Goal: Task Accomplishment & Management: Use online tool/utility

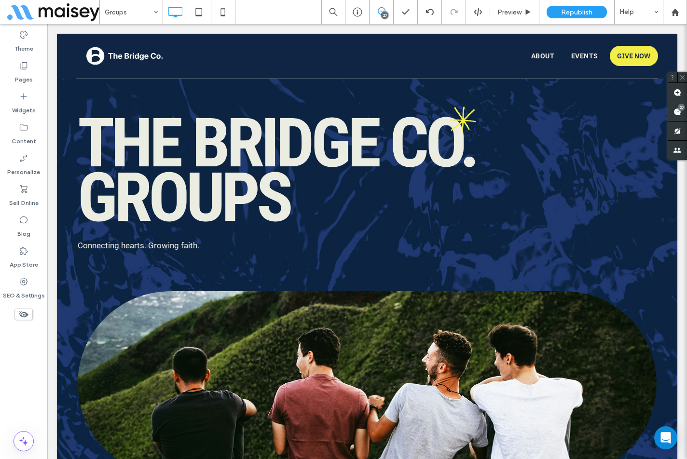
scroll to position [4452, 0]
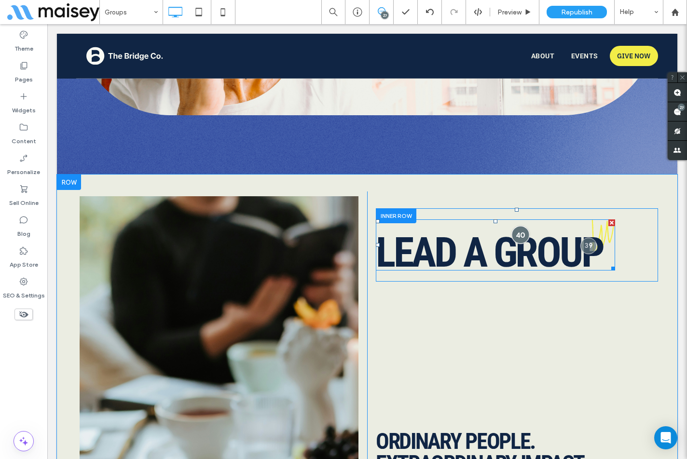
click at [516, 226] on div at bounding box center [520, 235] width 18 height 18
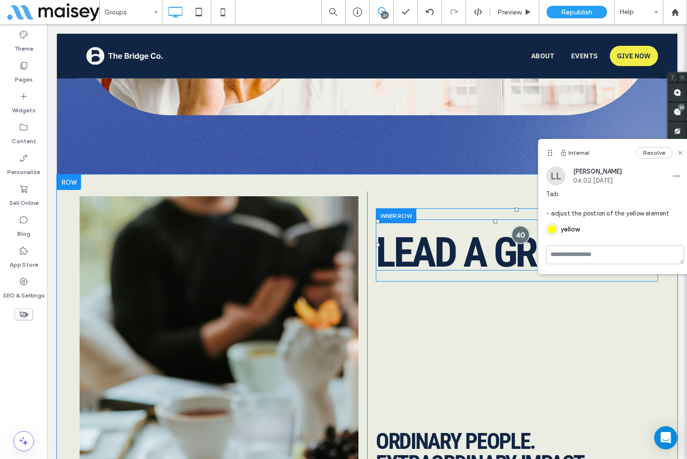
click at [516, 226] on div at bounding box center [520, 235] width 18 height 18
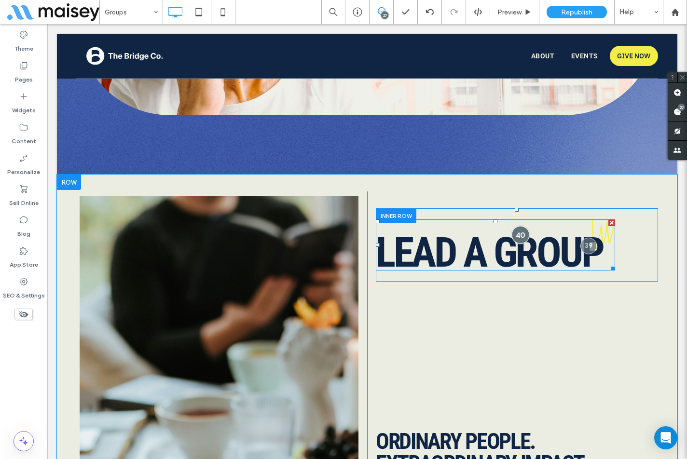
click at [519, 226] on div at bounding box center [520, 235] width 18 height 18
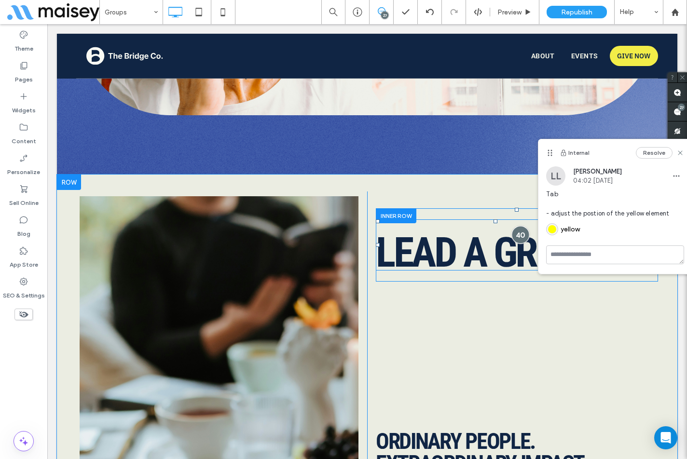
click at [519, 226] on div at bounding box center [520, 235] width 18 height 18
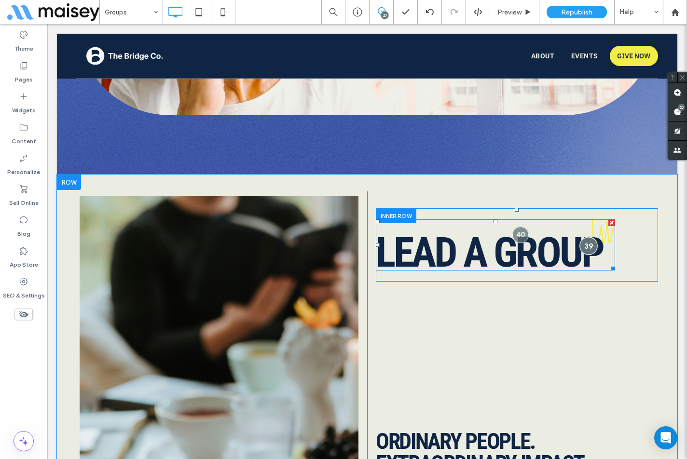
click at [580, 237] on div at bounding box center [589, 246] width 18 height 18
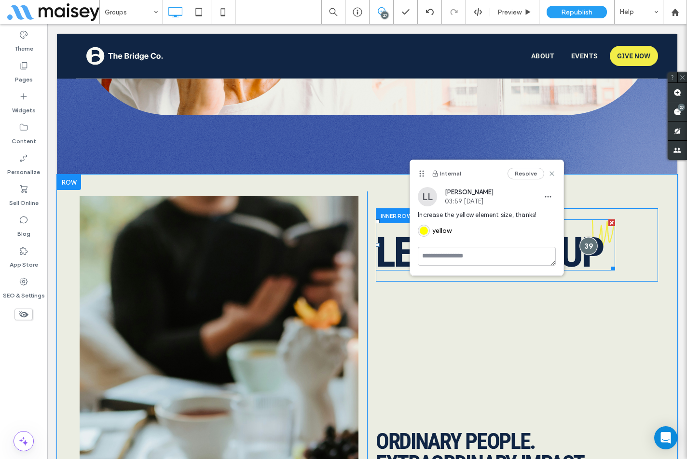
click at [580, 237] on div at bounding box center [589, 246] width 18 height 18
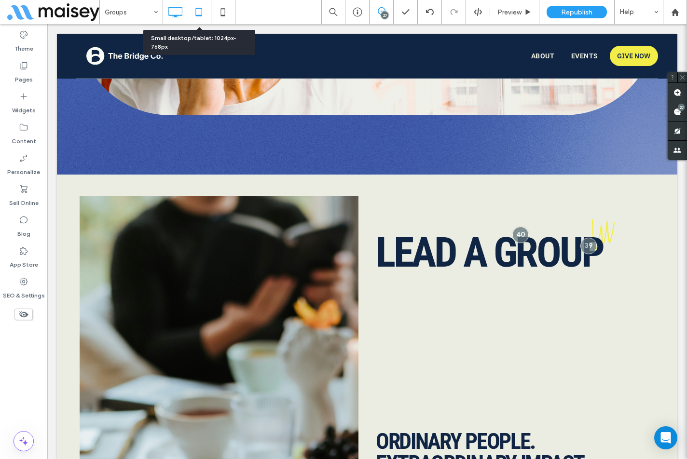
click at [198, 11] on icon at bounding box center [198, 11] width 19 height 19
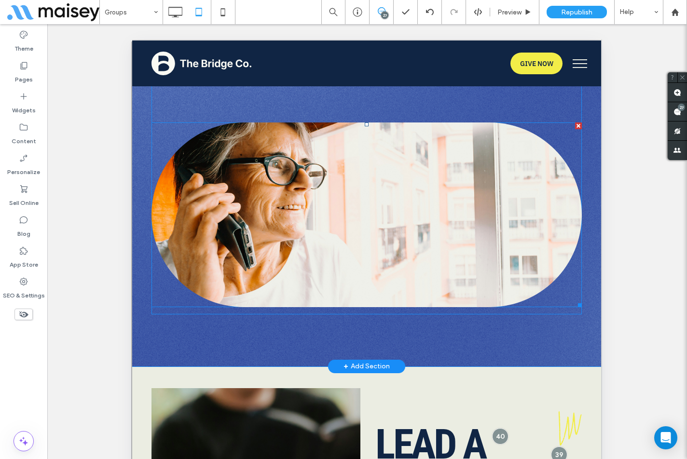
scroll to position [4645, 0]
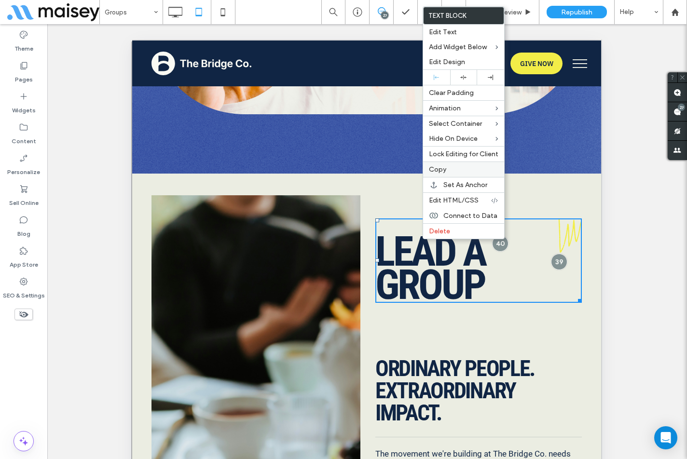
click at [447, 171] on label "Copy" at bounding box center [463, 169] width 69 height 8
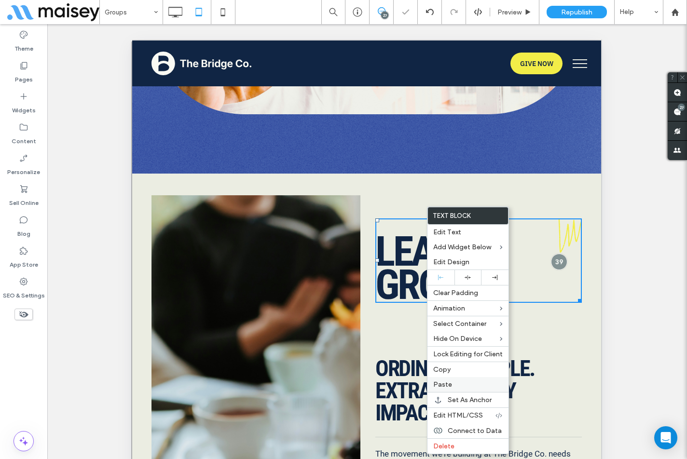
click at [442, 379] on div "Paste" at bounding box center [467, 384] width 81 height 15
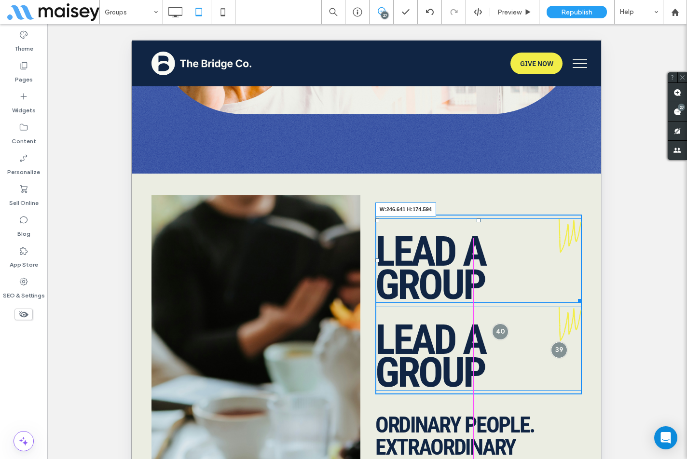
drag, startPoint x: 570, startPoint y: 277, endPoint x: 528, endPoint y: 276, distance: 42.0
click at [574, 296] on div at bounding box center [577, 299] width 7 height 7
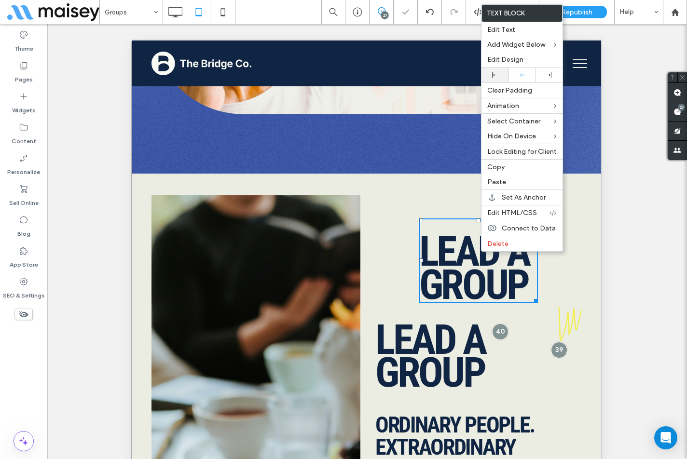
click at [495, 74] on icon at bounding box center [494, 74] width 5 height 5
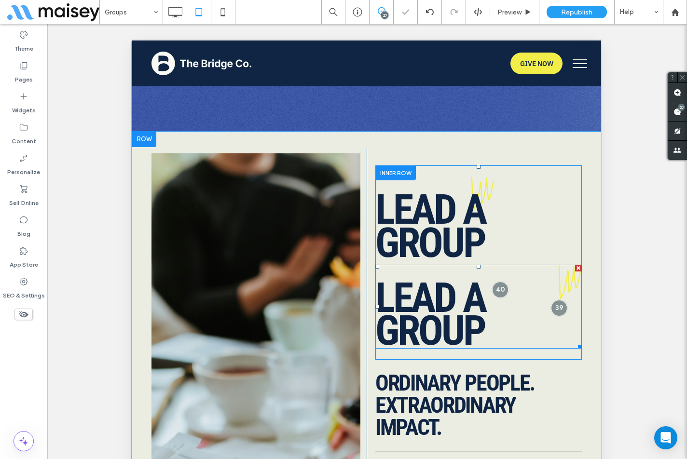
scroll to position [4742, 0]
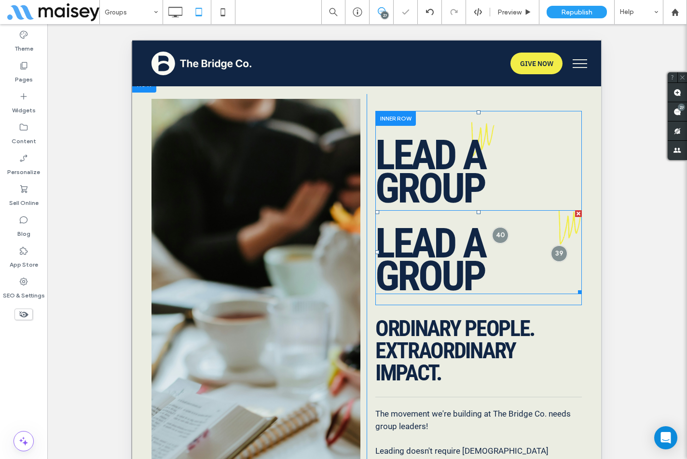
click at [502, 227] on h2 "Lead a Group" at bounding box center [478, 260] width 206 height 67
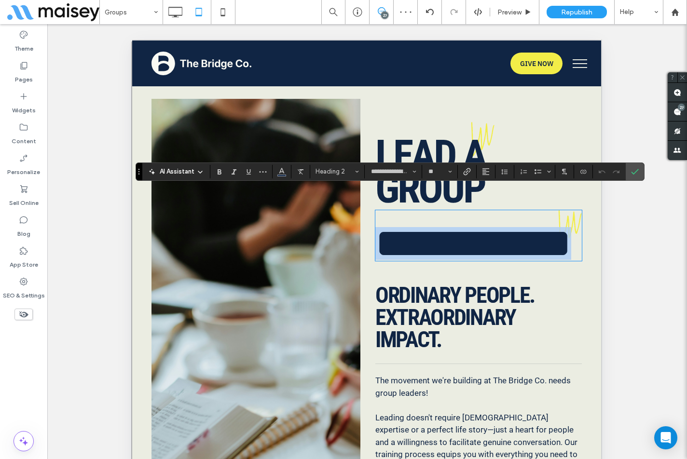
click at [500, 227] on h2 "**********" at bounding box center [478, 243] width 206 height 33
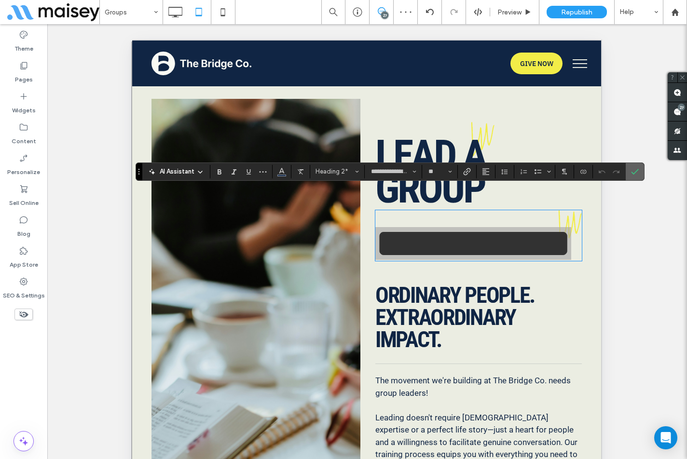
click at [629, 172] on label "Confirm" at bounding box center [634, 171] width 14 height 17
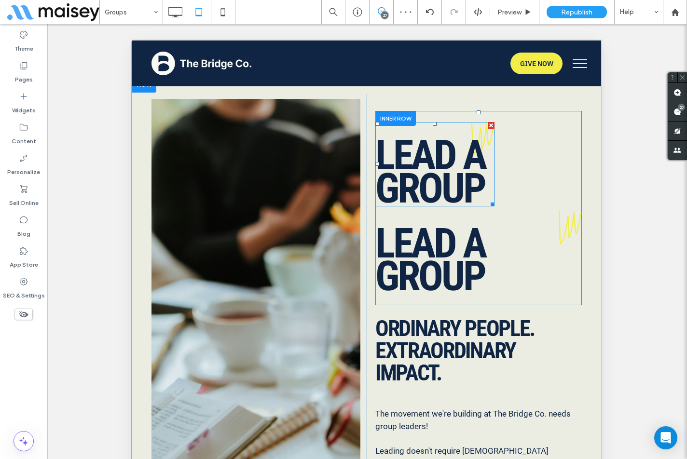
click at [486, 147] on h2 "Lead a Group" at bounding box center [434, 172] width 119 height 67
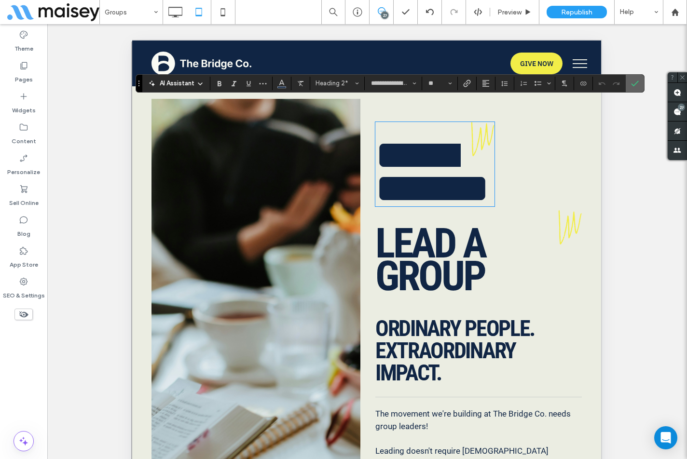
click at [633, 80] on icon "Confirm" at bounding box center [635, 84] width 8 height 8
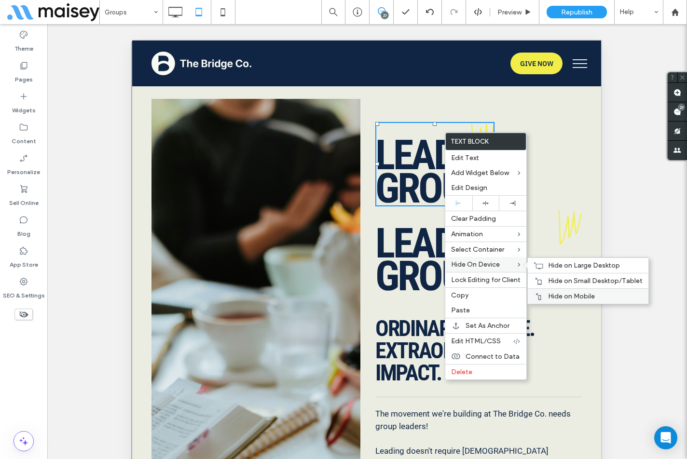
click at [552, 290] on div "Hide on Mobile" at bounding box center [587, 295] width 121 height 15
click at [548, 267] on span "Hide on Large Desktop" at bounding box center [584, 265] width 72 height 8
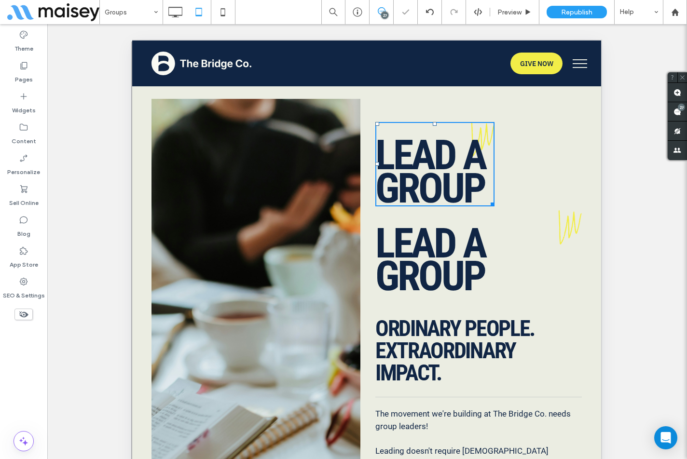
scroll to position [4790, 0]
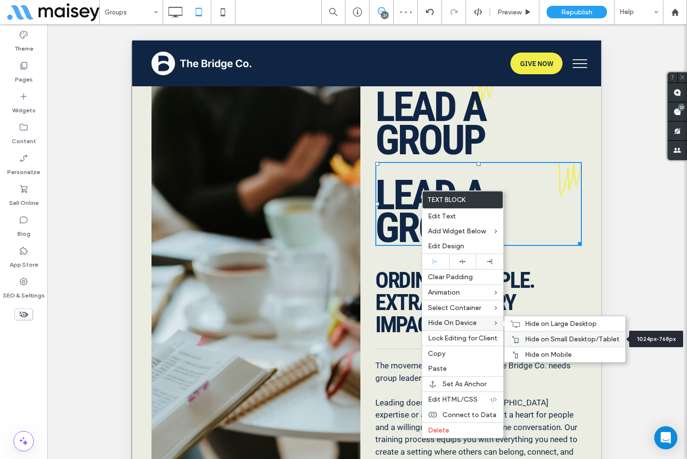
click at [548, 336] on span "Hide on Small Desktop/Tablet" at bounding box center [572, 339] width 95 height 8
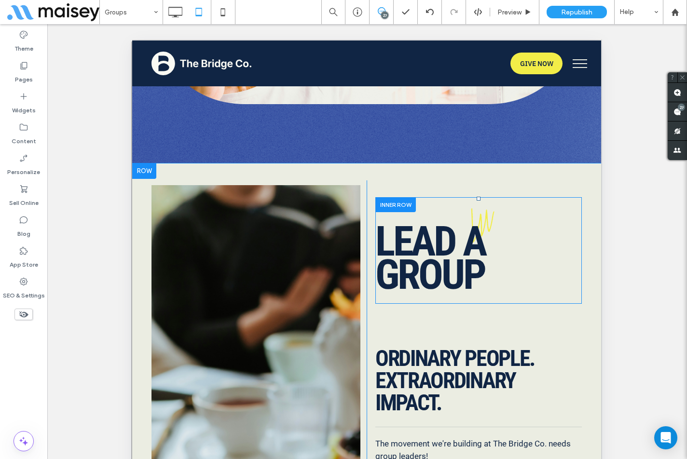
scroll to position [4643, 0]
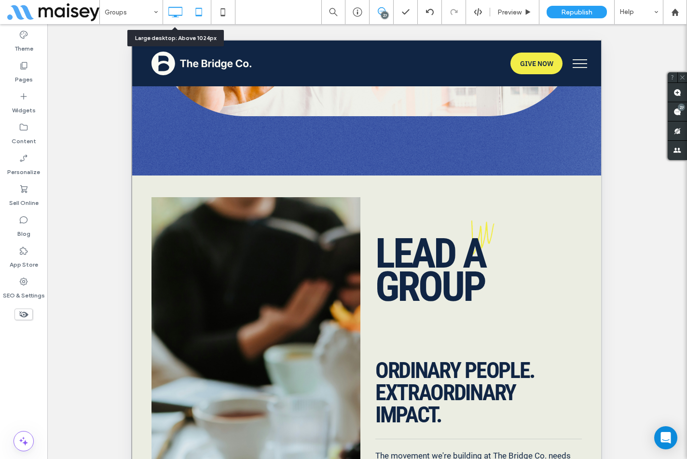
click at [170, 12] on icon at bounding box center [174, 11] width 19 height 19
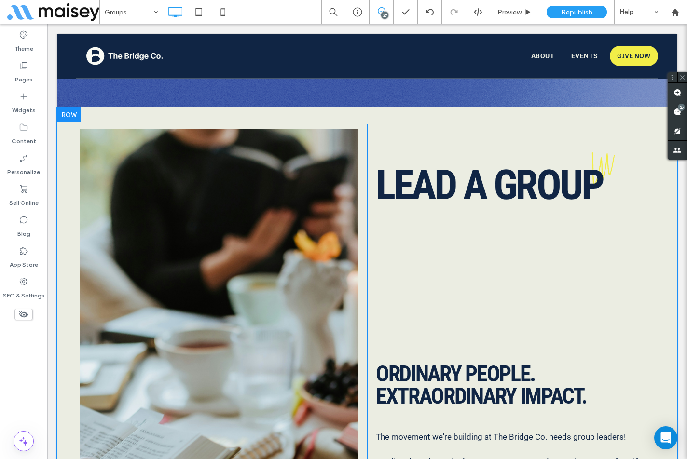
scroll to position [4499, 0]
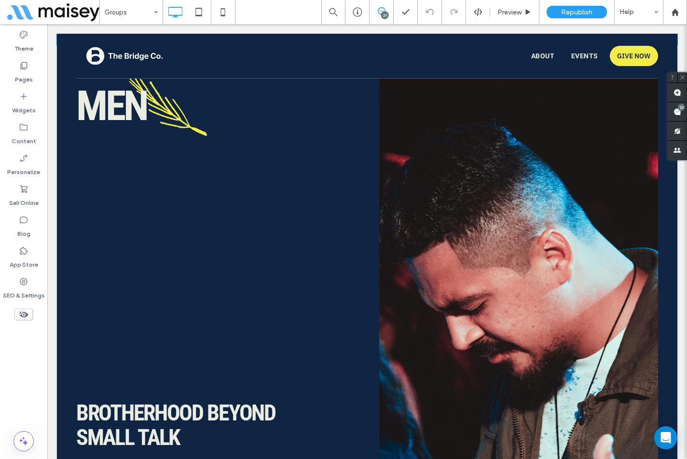
scroll to position [1013, 0]
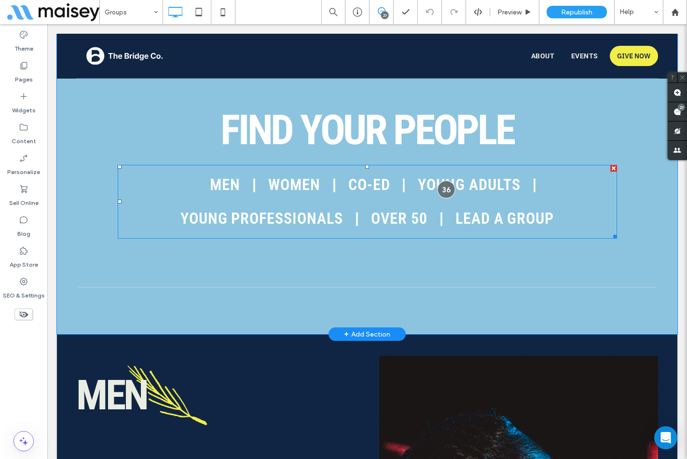
click at [442, 186] on div at bounding box center [446, 190] width 18 height 18
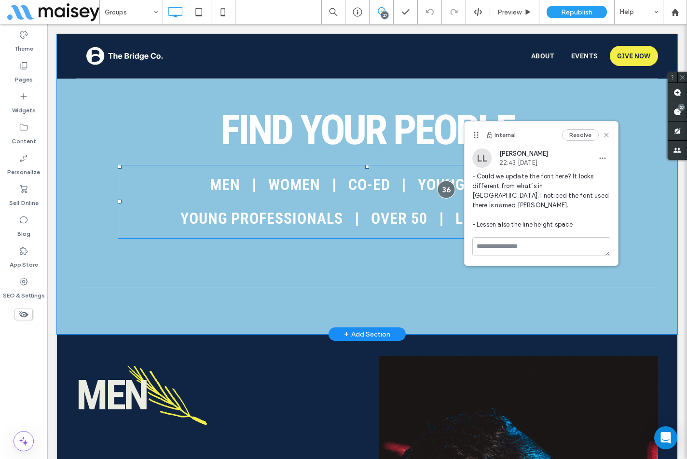
click at [442, 186] on div at bounding box center [446, 190] width 18 height 18
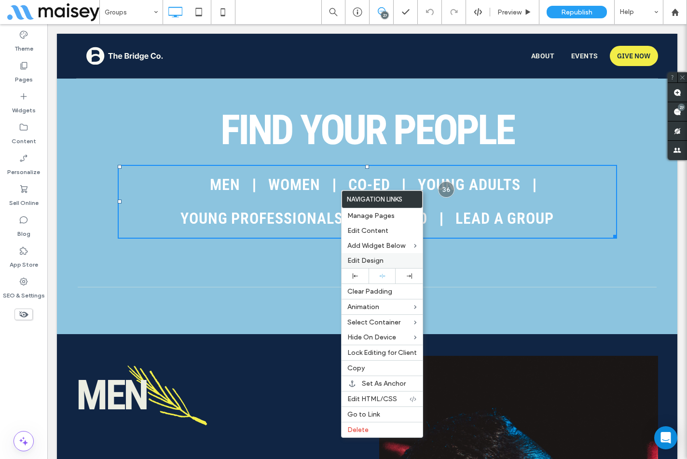
click at [364, 256] on div "Edit Design" at bounding box center [381, 260] width 81 height 15
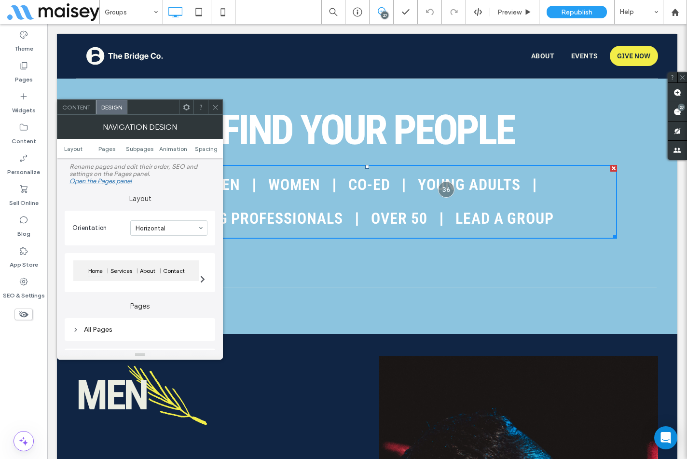
click at [110, 327] on div "All Pages" at bounding box center [139, 329] width 135 height 8
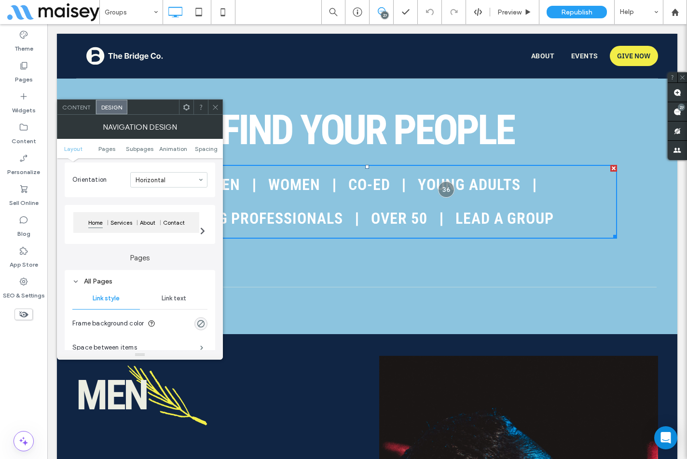
click at [178, 299] on span "Link text" at bounding box center [174, 299] width 25 height 8
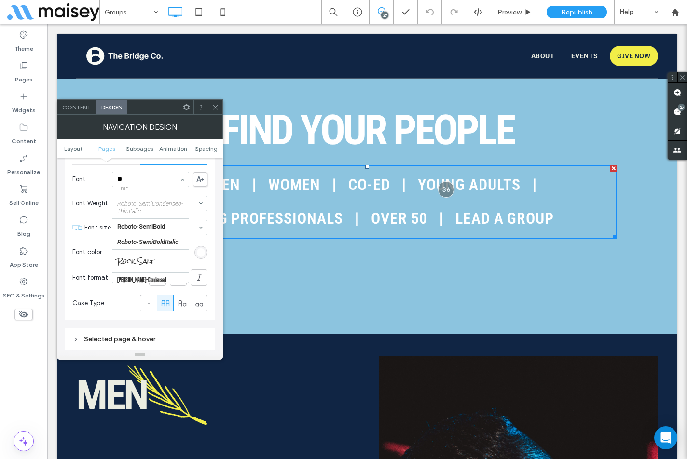
scroll to position [0, 0]
type input "***"
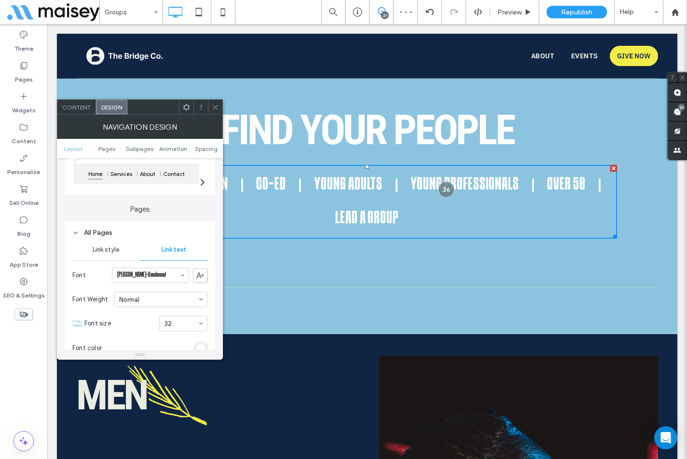
scroll to position [96, 0]
click at [112, 251] on span "Link style" at bounding box center [106, 250] width 27 height 8
click at [202, 297] on span at bounding box center [201, 299] width 3 height 5
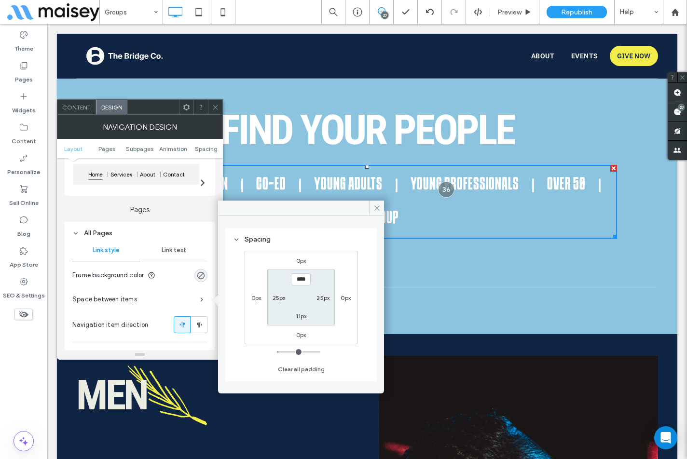
click at [298, 315] on label "11px" at bounding box center [301, 315] width 11 height 7
type input "*"
type input "***"
click at [300, 288] on section "11px 25px *** 25px" at bounding box center [300, 297] width 67 height 55
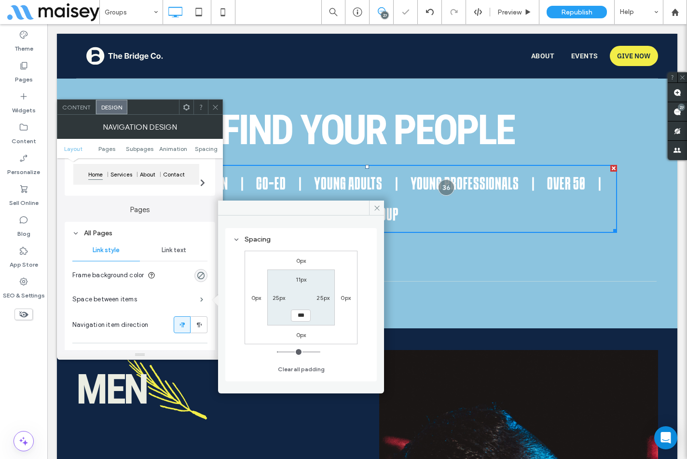
click at [328, 284] on section "11px 25px *** 25px" at bounding box center [300, 297] width 67 height 55
click at [305, 281] on label "11px" at bounding box center [301, 279] width 11 height 7
type input "**"
type input "*"
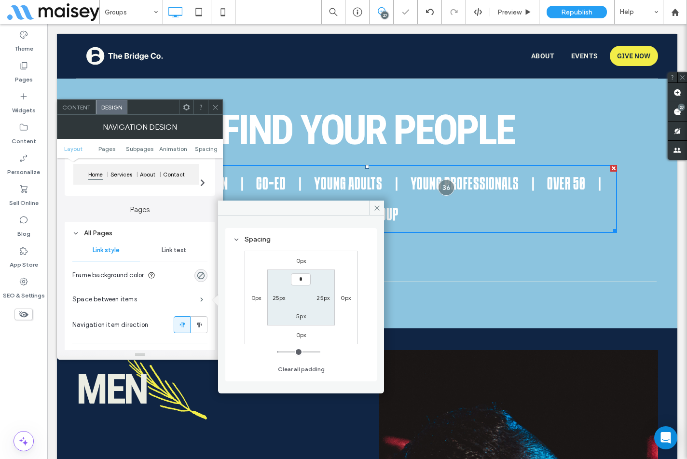
type input "***"
click at [319, 281] on section "*** 25px 5px 25px" at bounding box center [300, 297] width 67 height 55
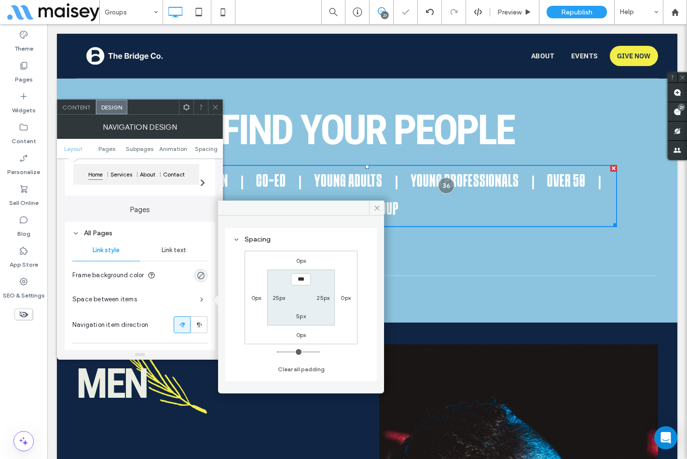
click at [216, 104] on icon at bounding box center [215, 107] width 7 height 7
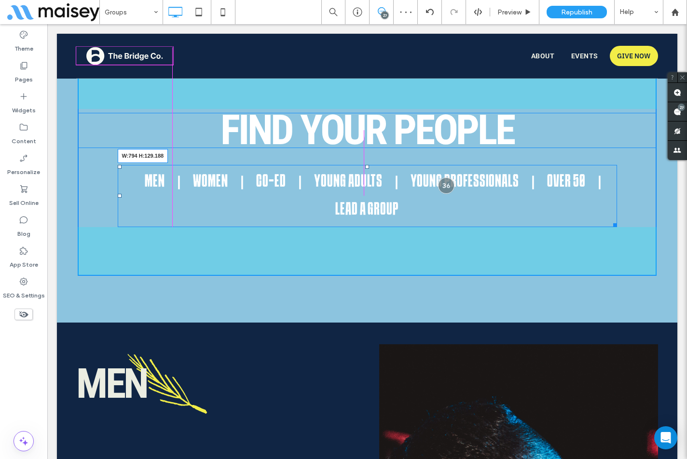
drag, startPoint x: 609, startPoint y: 225, endPoint x: 599, endPoint y: 247, distance: 24.6
click at [609, 223] on div at bounding box center [612, 223] width 7 height 7
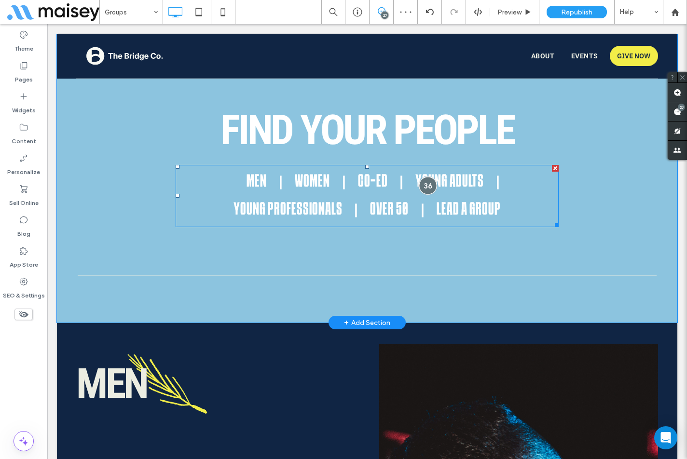
click at [424, 187] on div at bounding box center [428, 186] width 18 height 18
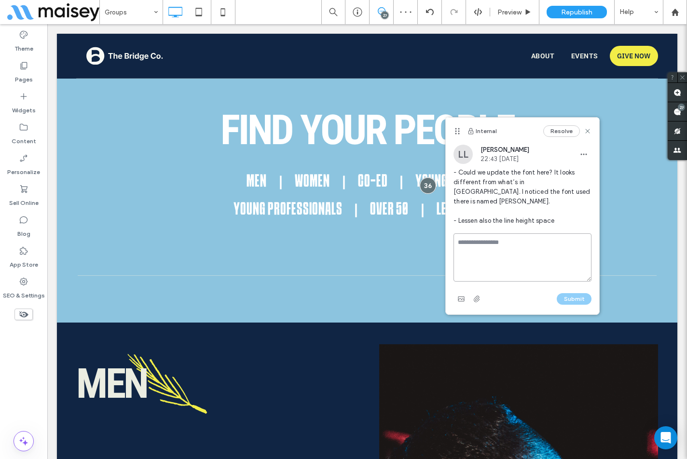
click at [503, 233] on textarea at bounding box center [522, 257] width 138 height 48
type textarea "****"
click at [563, 293] on button "Submit" at bounding box center [573, 299] width 35 height 12
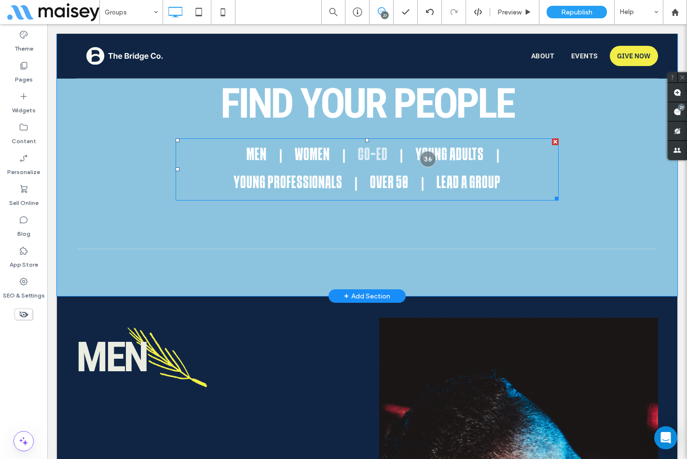
scroll to position [964, 0]
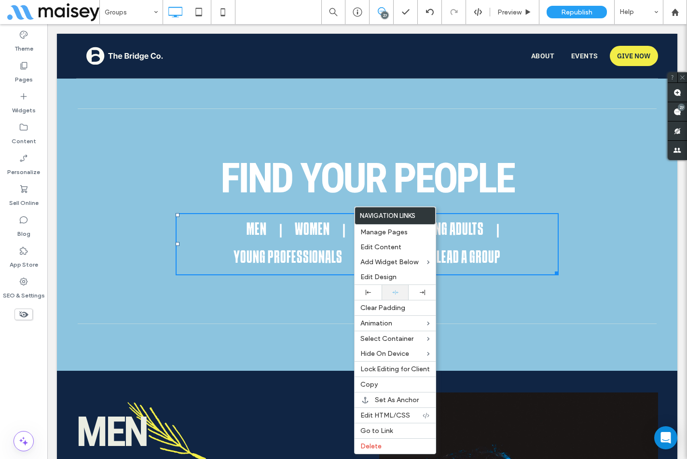
click at [395, 290] on icon at bounding box center [395, 292] width 6 height 6
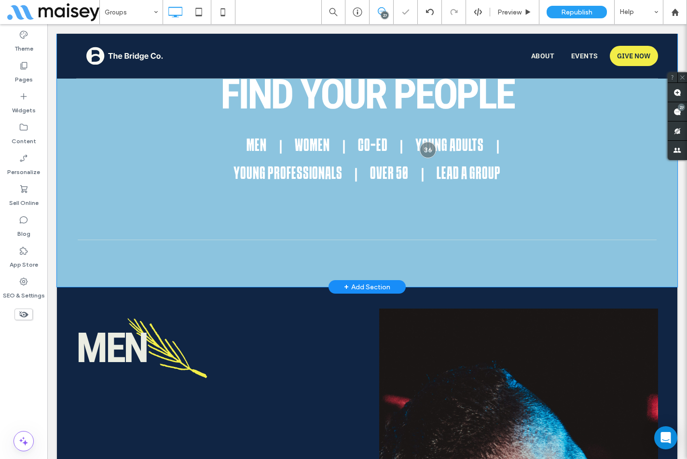
scroll to position [1061, 0]
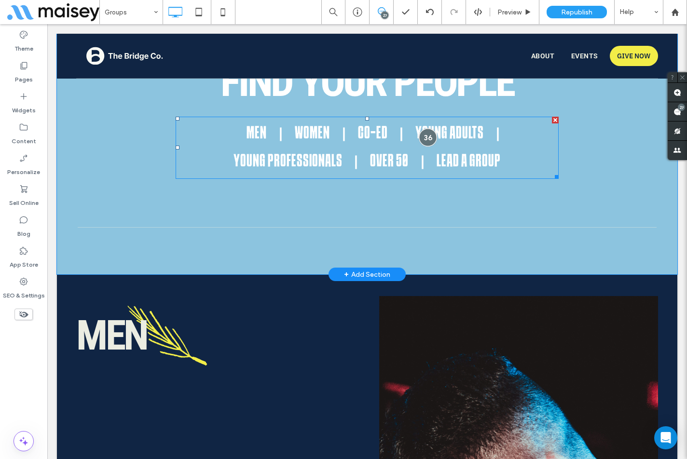
click at [426, 132] on div at bounding box center [428, 138] width 18 height 18
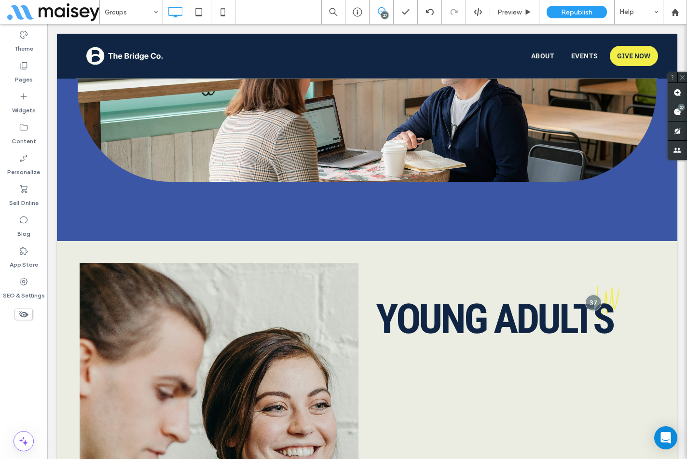
scroll to position [2797, 0]
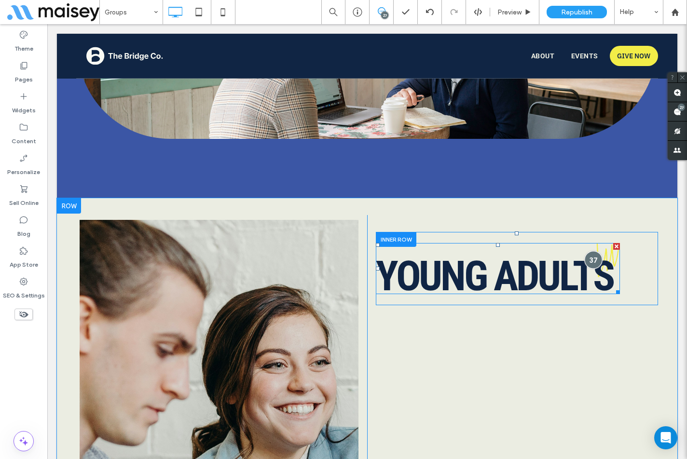
click at [591, 251] on div at bounding box center [593, 260] width 18 height 18
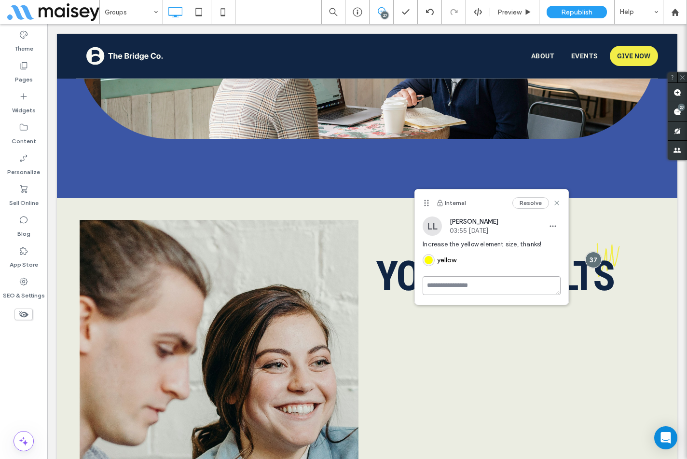
click at [451, 289] on textarea at bounding box center [491, 285] width 138 height 19
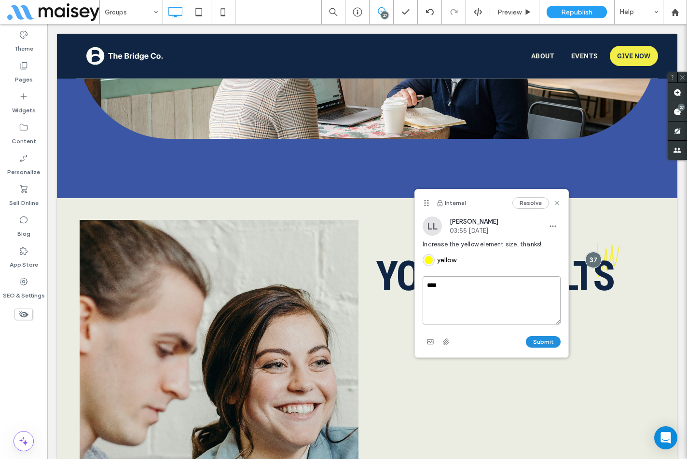
type textarea "****"
click at [536, 344] on button "Submit" at bounding box center [543, 342] width 35 height 12
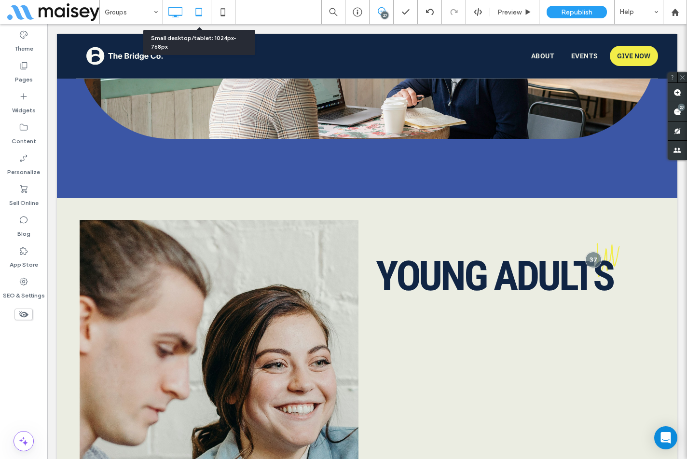
click at [196, 13] on icon at bounding box center [198, 11] width 19 height 19
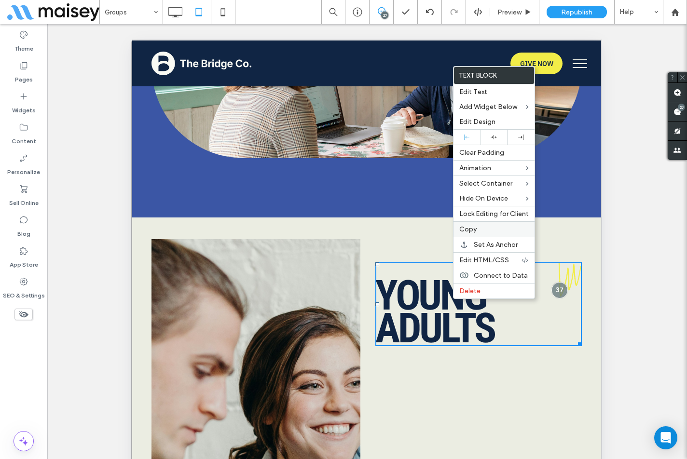
click at [476, 230] on label "Copy" at bounding box center [493, 229] width 69 height 8
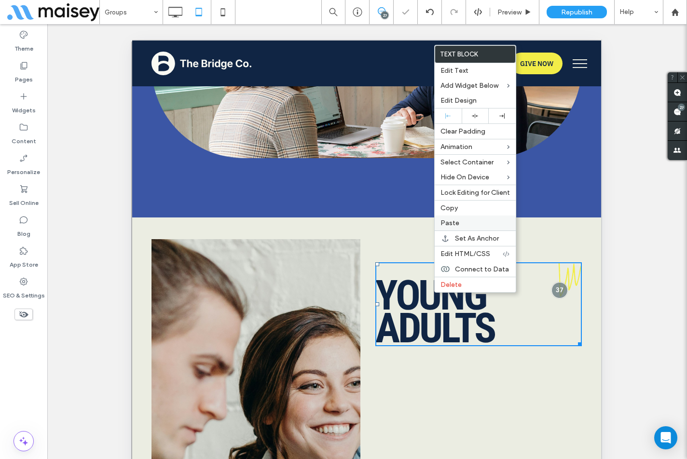
click at [452, 222] on span "Paste" at bounding box center [449, 223] width 19 height 8
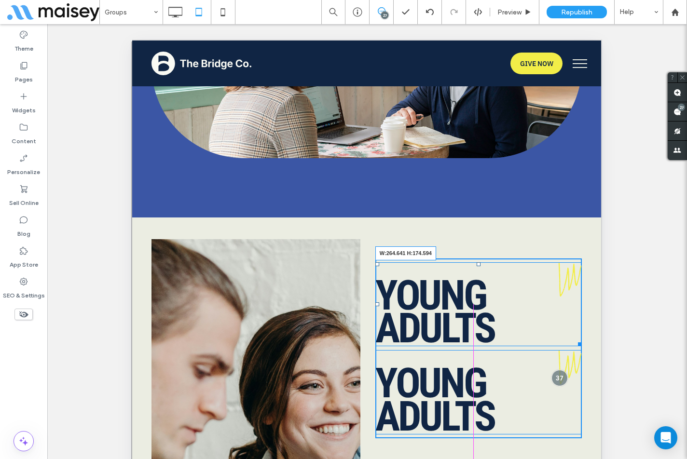
drag, startPoint x: 571, startPoint y: 342, endPoint x: 533, endPoint y: 340, distance: 37.7
click at [574, 340] on div at bounding box center [577, 342] width 7 height 7
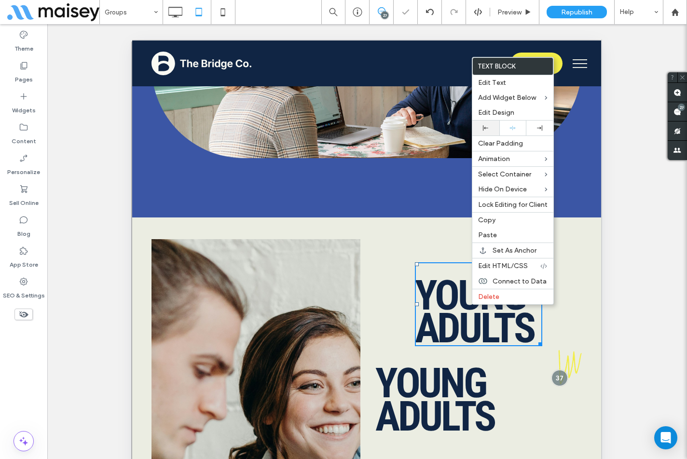
click at [483, 134] on div at bounding box center [485, 128] width 27 height 15
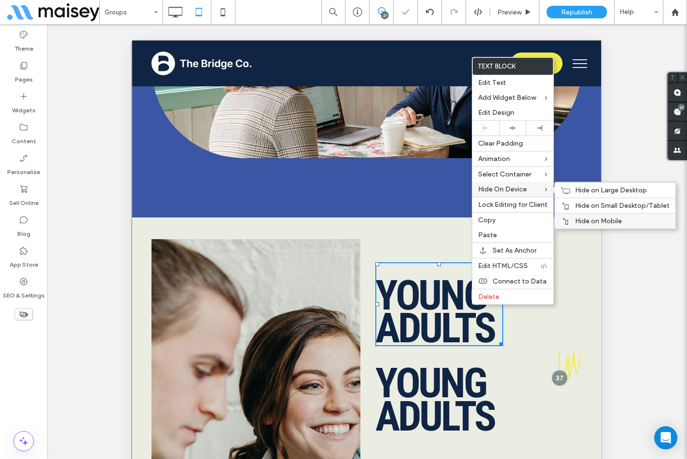
click at [585, 216] on div "Hide on Mobile" at bounding box center [614, 220] width 121 height 15
click at [570, 189] on div "Hide on Large Desktop" at bounding box center [614, 189] width 121 height 15
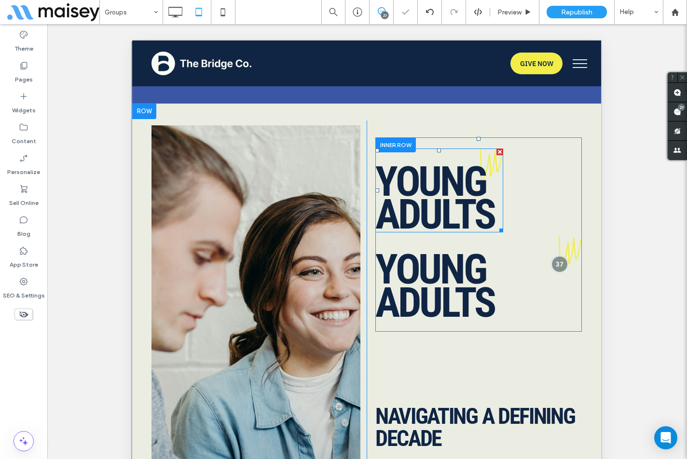
scroll to position [2941, 0]
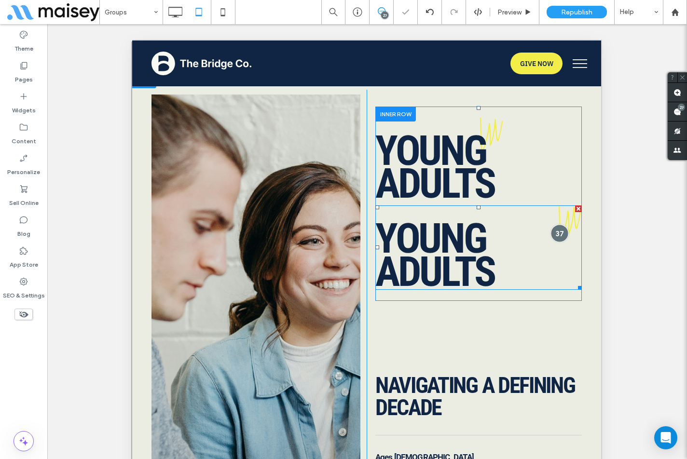
click at [554, 238] on div at bounding box center [559, 234] width 18 height 18
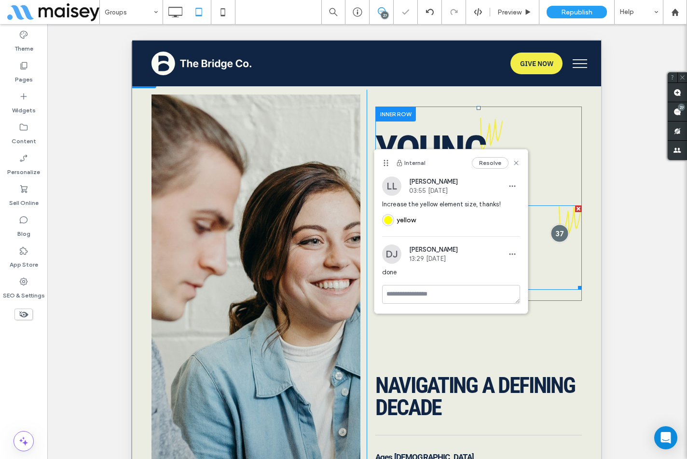
click at [554, 238] on div at bounding box center [559, 234] width 18 height 18
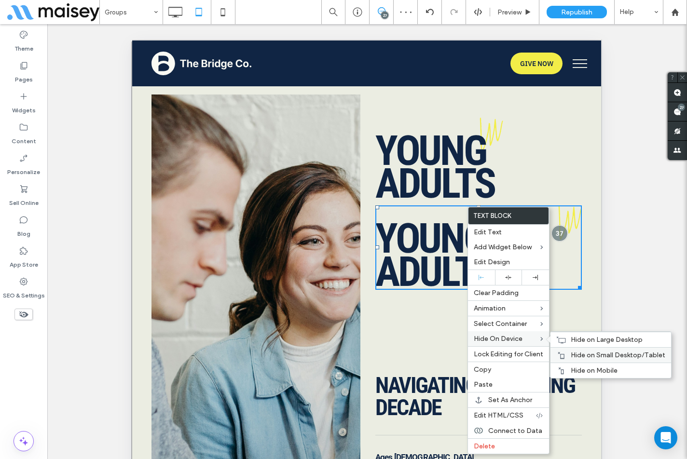
click at [575, 353] on span "Hide on Small Desktop/Tablet" at bounding box center [617, 355] width 95 height 8
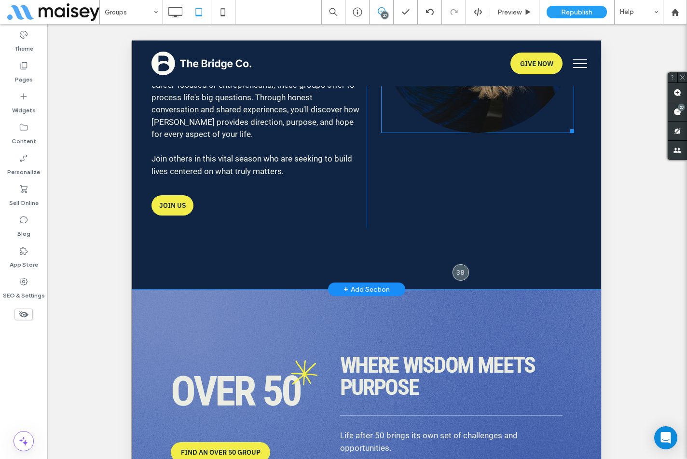
scroll to position [3954, 0]
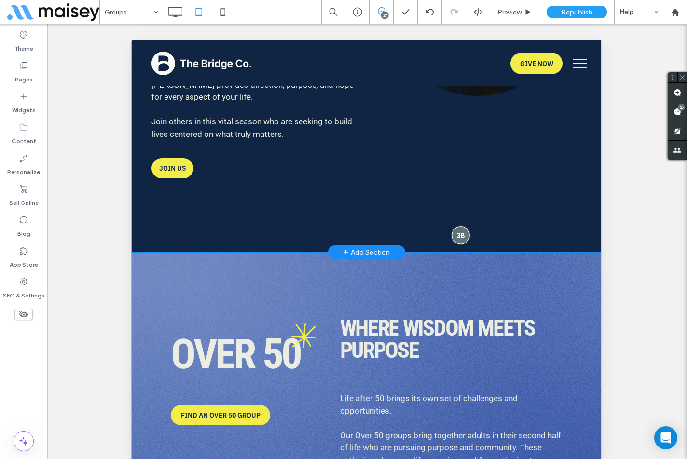
click at [453, 226] on div at bounding box center [460, 235] width 18 height 18
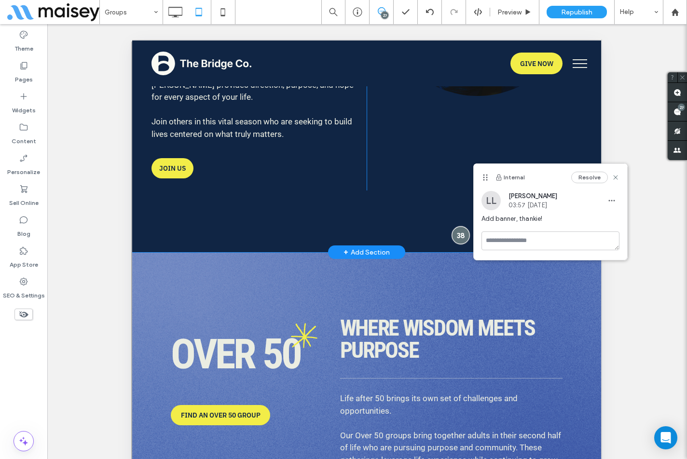
click at [453, 226] on div at bounding box center [460, 235] width 18 height 18
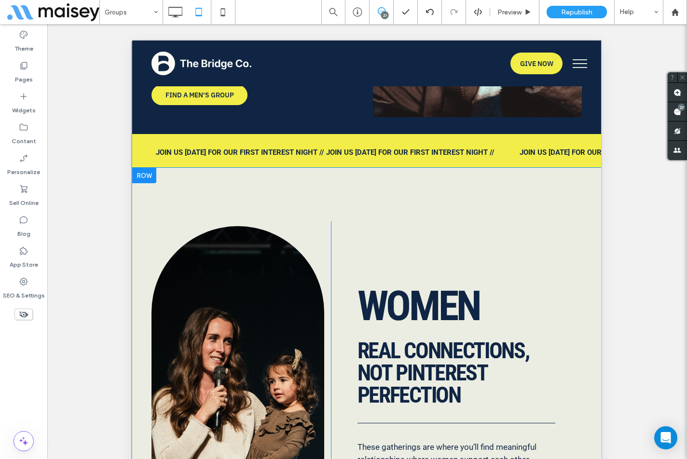
scroll to position [1801, 0]
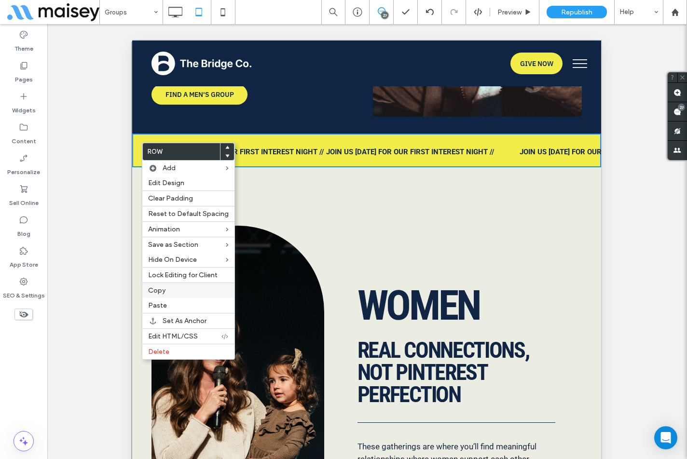
click at [163, 293] on span "Copy" at bounding box center [156, 290] width 17 height 8
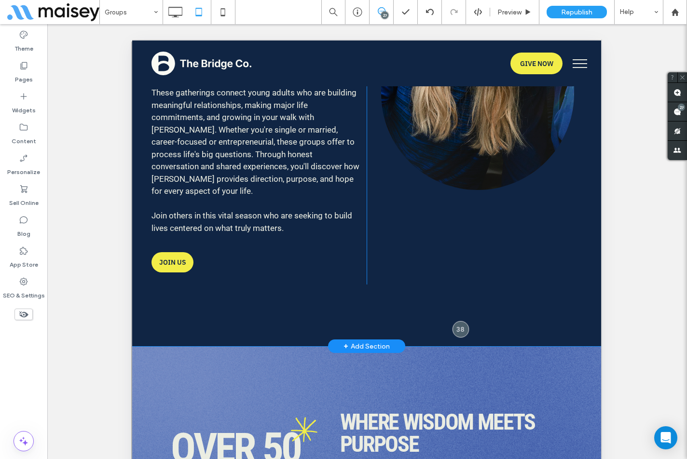
scroll to position [3875, 0]
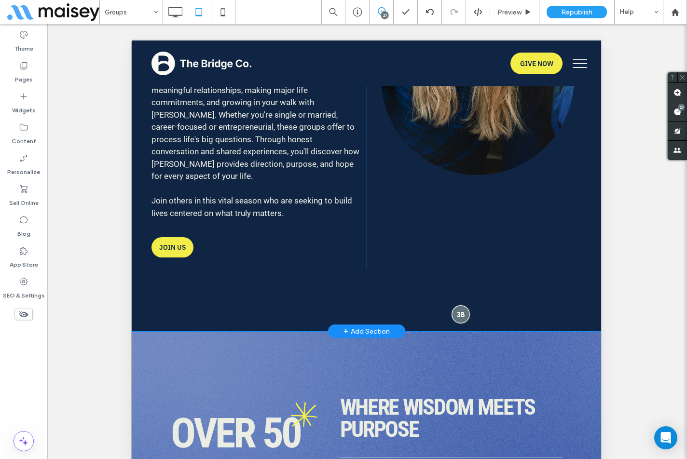
click at [460, 305] on div at bounding box center [460, 314] width 18 height 18
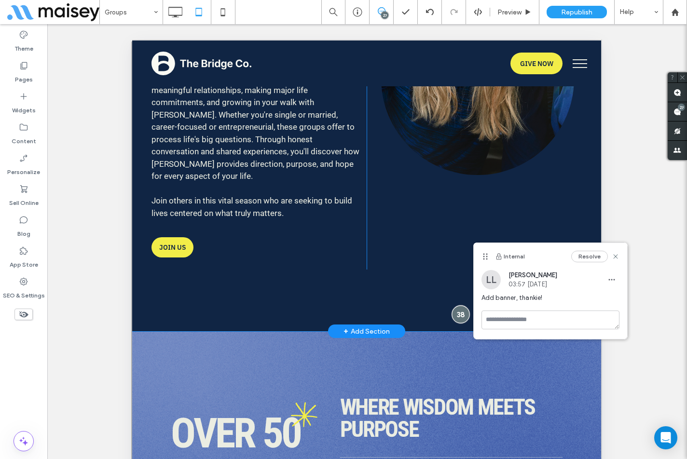
click at [460, 305] on div at bounding box center [460, 314] width 18 height 18
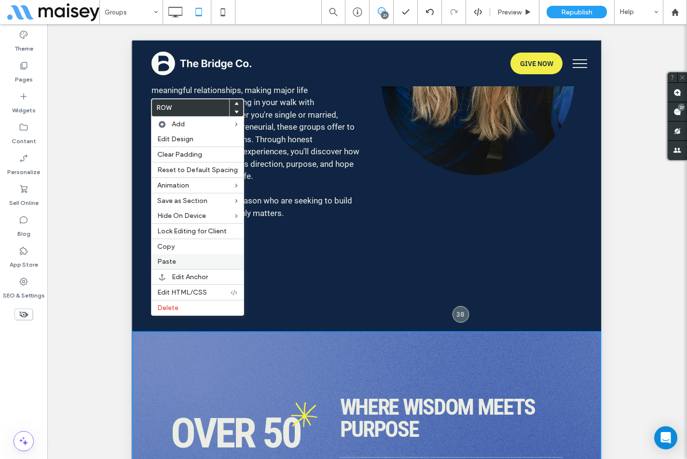
click at [173, 267] on div "Paste" at bounding box center [197, 261] width 92 height 15
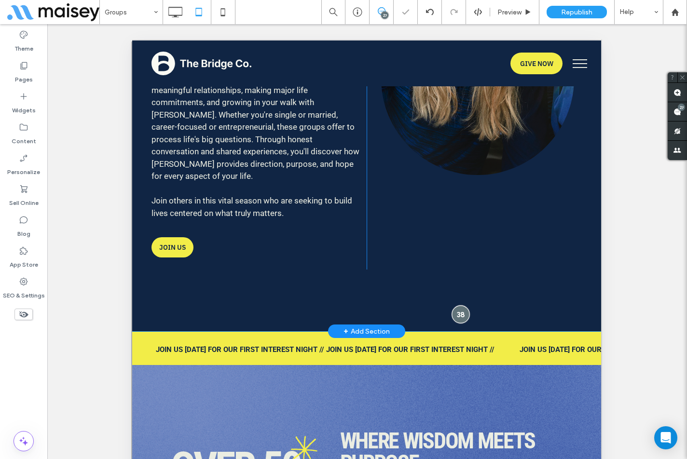
click at [458, 305] on div at bounding box center [460, 314] width 18 height 18
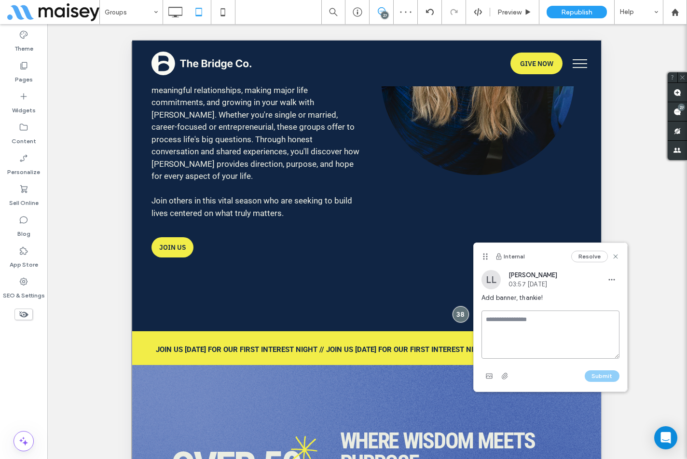
click at [521, 323] on textarea at bounding box center [550, 335] width 138 height 48
type textarea "****"
click at [597, 373] on button "Submit" at bounding box center [601, 376] width 35 height 12
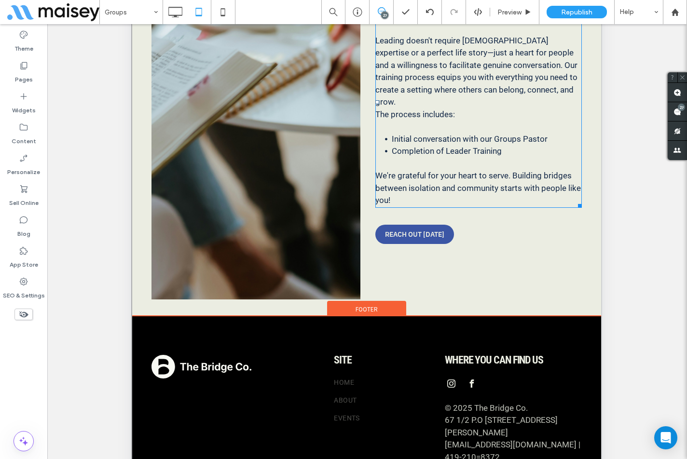
scroll to position [214, 0]
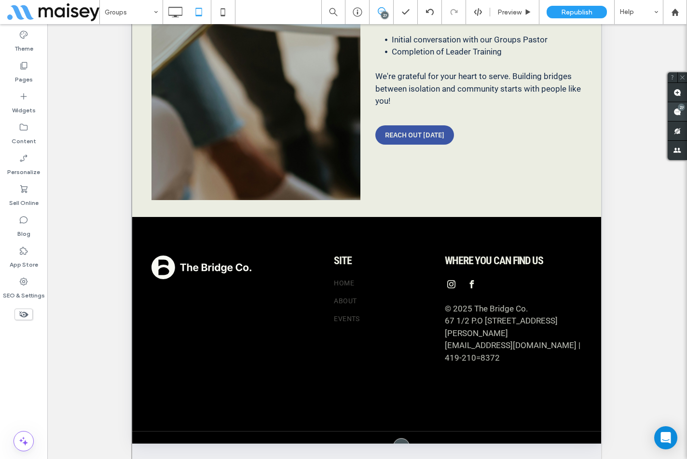
click at [680, 114] on use at bounding box center [677, 112] width 8 height 8
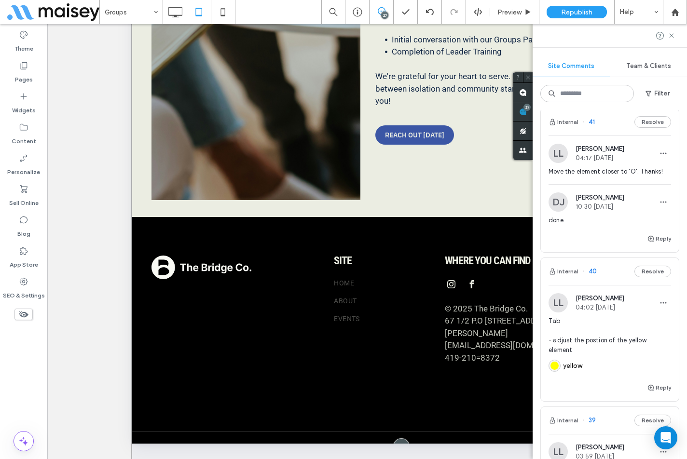
scroll to position [1398, 0]
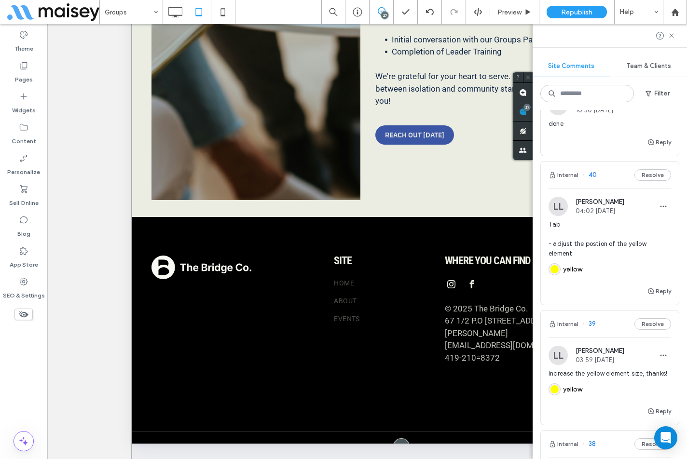
click at [574, 285] on div "Tab - adjust the postion of the yellow element yellow" at bounding box center [609, 253] width 122 height 66
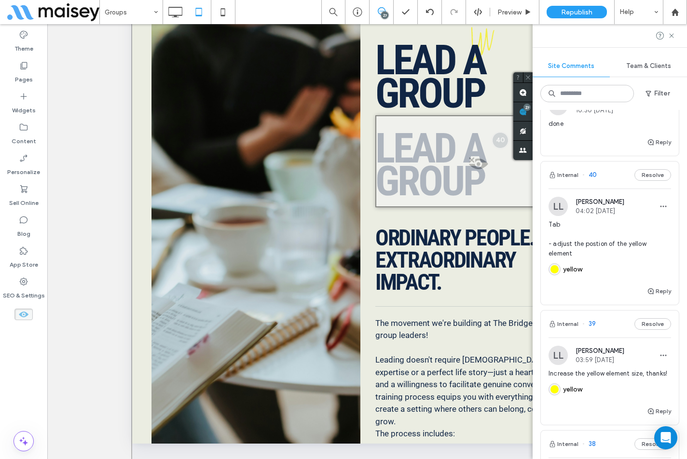
scroll to position [95, 0]
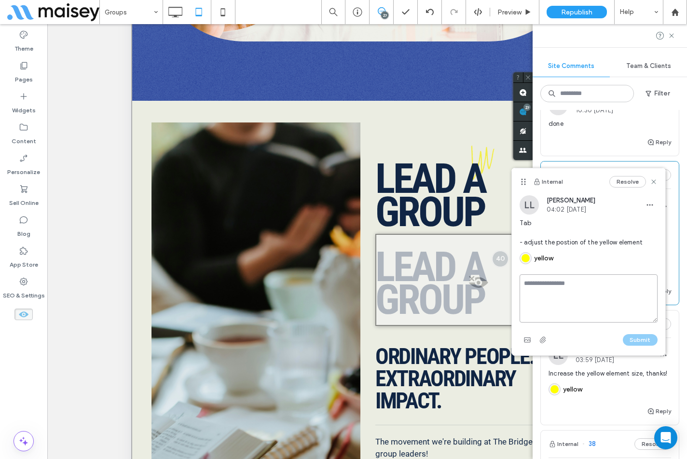
click at [579, 288] on textarea at bounding box center [588, 298] width 138 height 48
type textarea "****"
click at [642, 338] on button "Submit" at bounding box center [639, 340] width 35 height 12
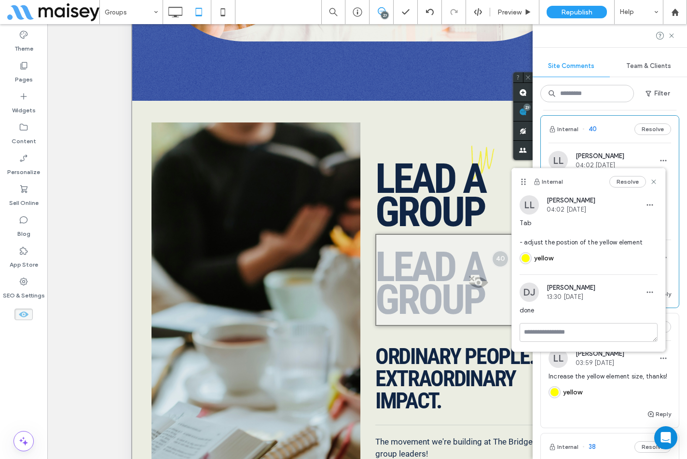
scroll to position [1495, 0]
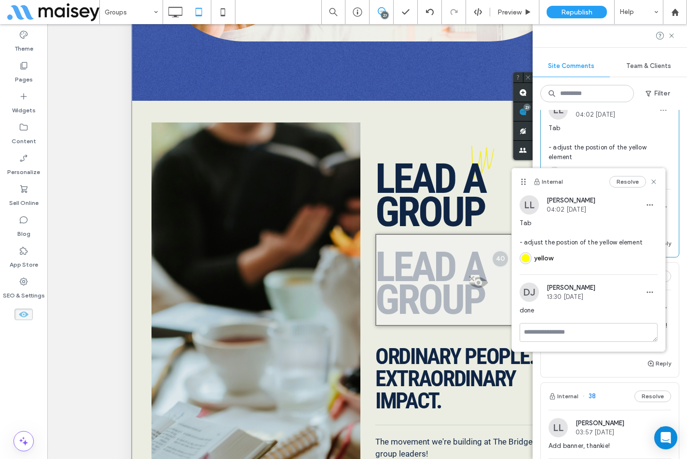
click at [577, 377] on div "Reply" at bounding box center [610, 367] width 138 height 19
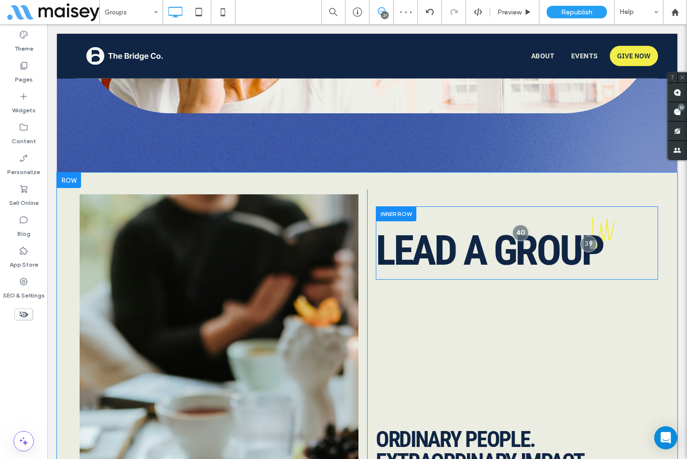
scroll to position [4474, 0]
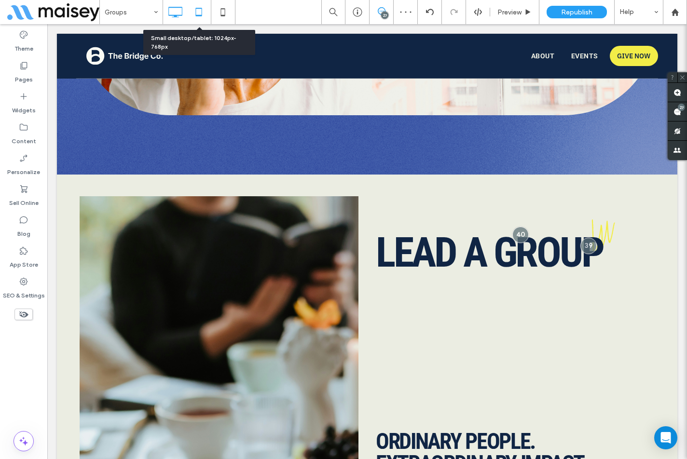
click at [199, 9] on icon at bounding box center [198, 11] width 19 height 19
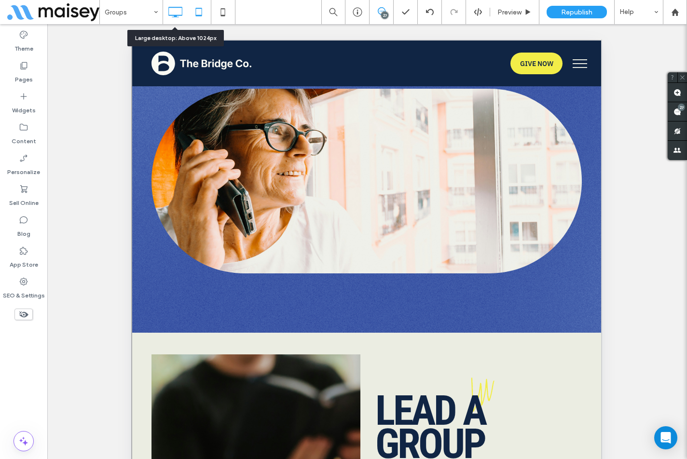
click at [178, 16] on icon at bounding box center [174, 11] width 19 height 19
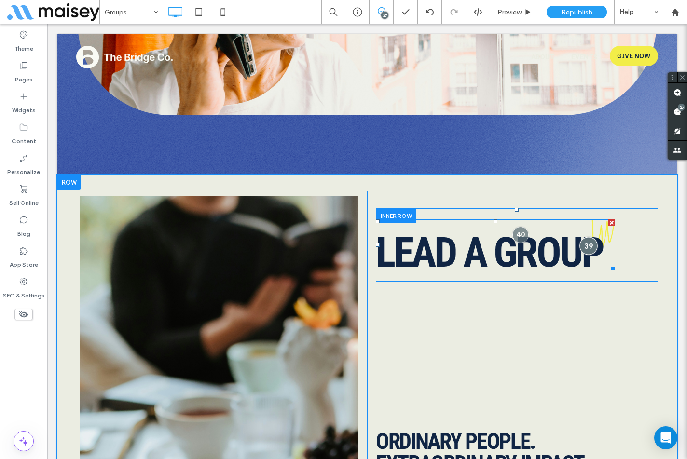
click at [588, 237] on div at bounding box center [589, 246] width 18 height 18
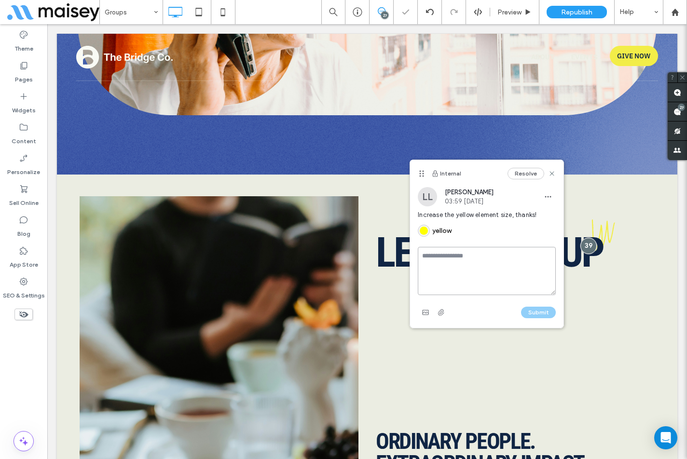
click at [484, 253] on textarea at bounding box center [487, 271] width 138 height 48
type textarea "****"
click at [533, 310] on button "Submit" at bounding box center [538, 313] width 35 height 12
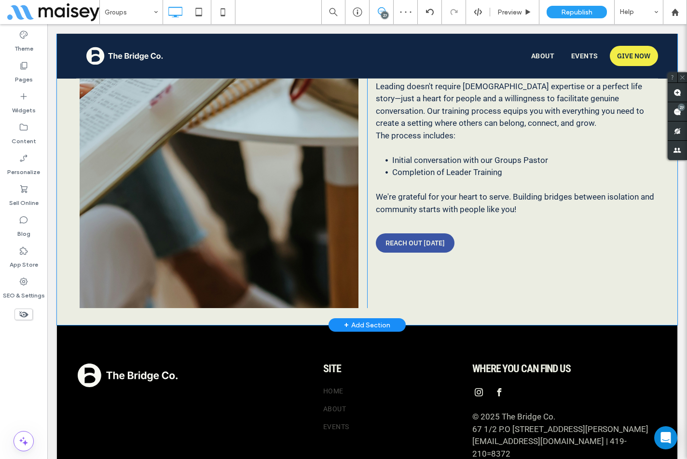
scroll to position [4957, 0]
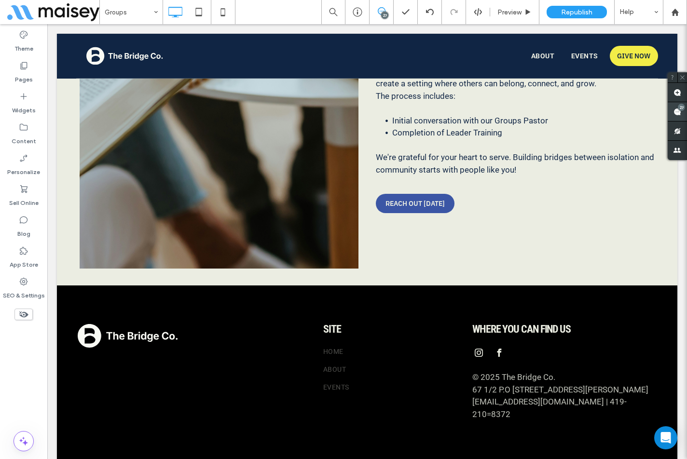
click at [676, 110] on use at bounding box center [677, 112] width 8 height 8
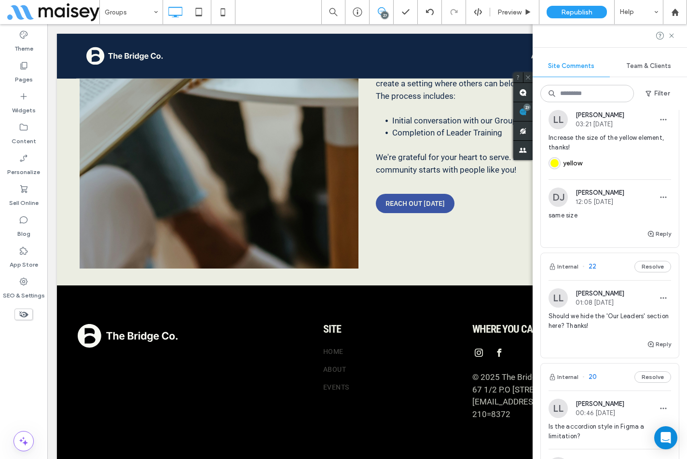
scroll to position [2604, 0]
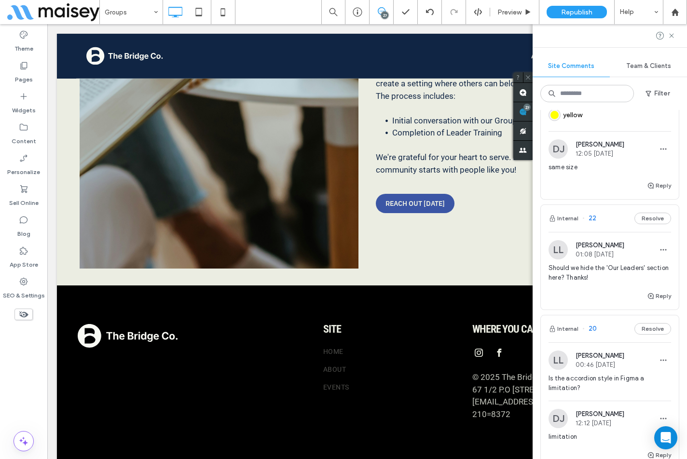
click at [573, 310] on div "Reply" at bounding box center [610, 299] width 138 height 19
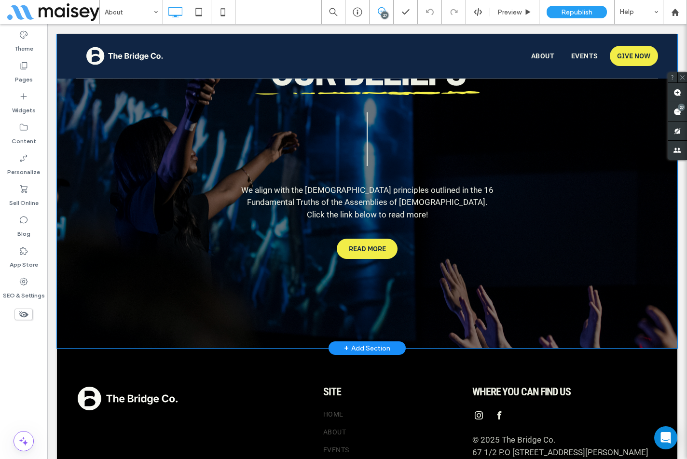
scroll to position [2654, 0]
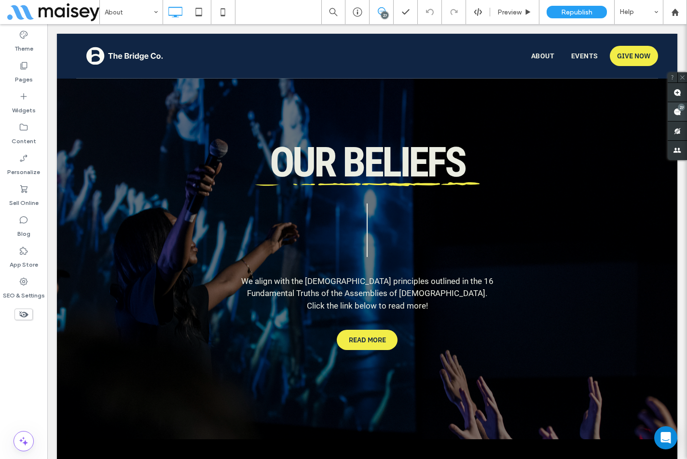
click at [678, 112] on use at bounding box center [677, 112] width 8 height 8
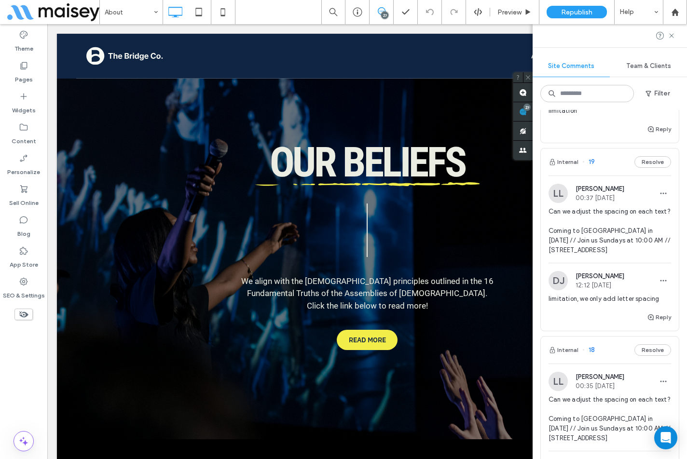
scroll to position [2950, 0]
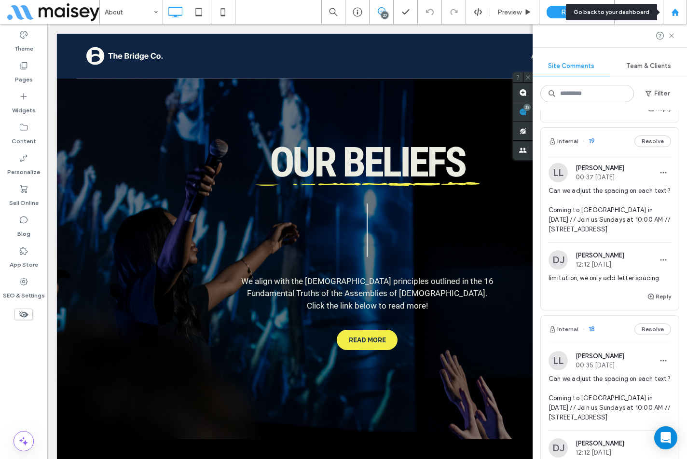
click at [678, 18] on div at bounding box center [674, 12] width 24 height 24
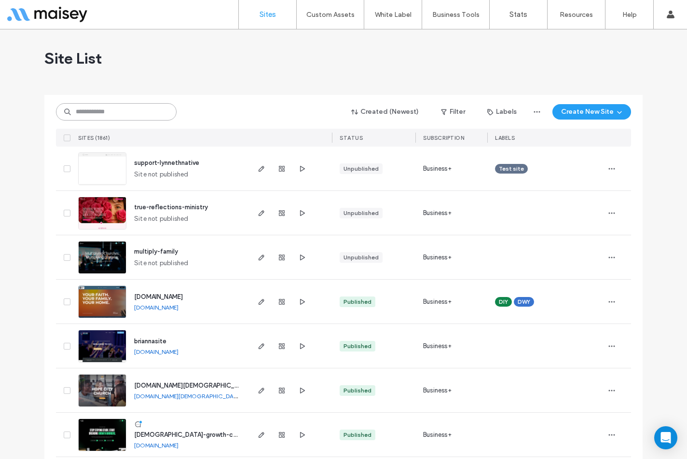
click at [116, 118] on input at bounding box center [116, 111] width 121 height 17
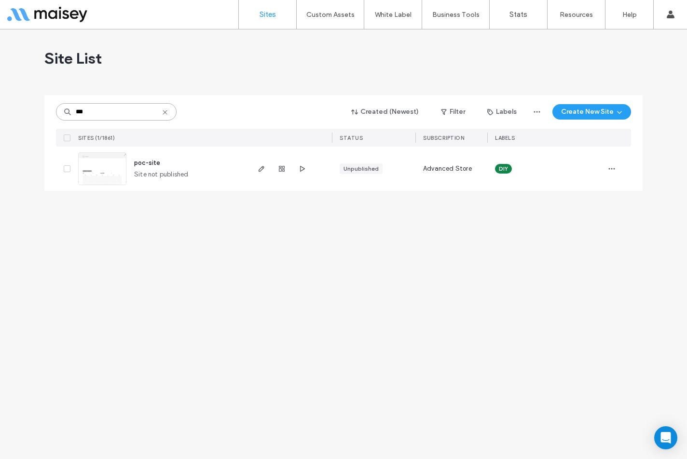
type input "***"
click at [149, 162] on span "poc-site" at bounding box center [147, 162] width 26 height 7
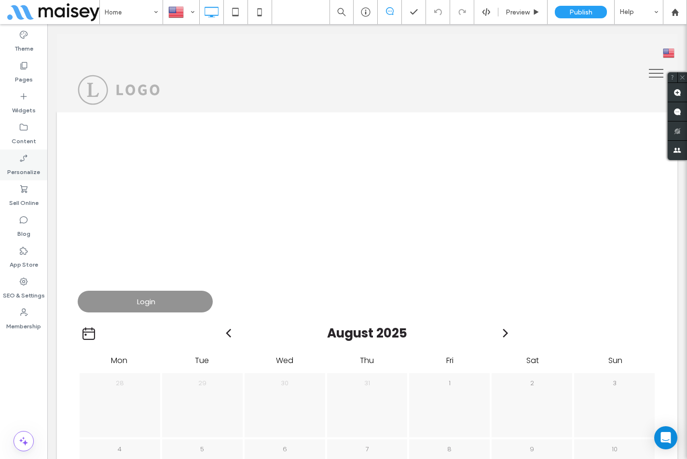
click at [24, 173] on label "Personalize" at bounding box center [23, 170] width 33 height 14
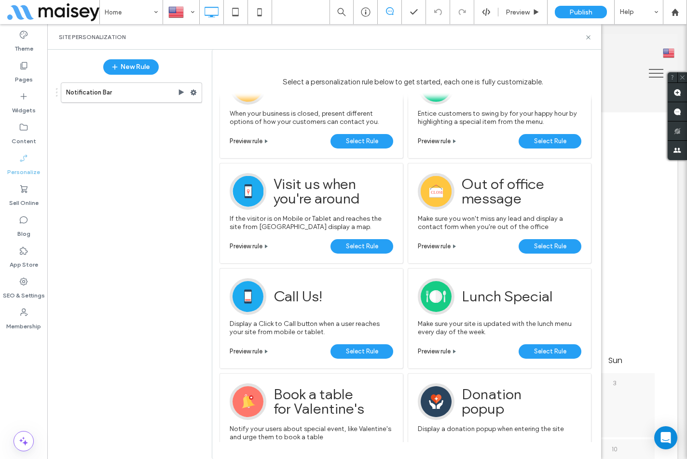
scroll to position [579, 0]
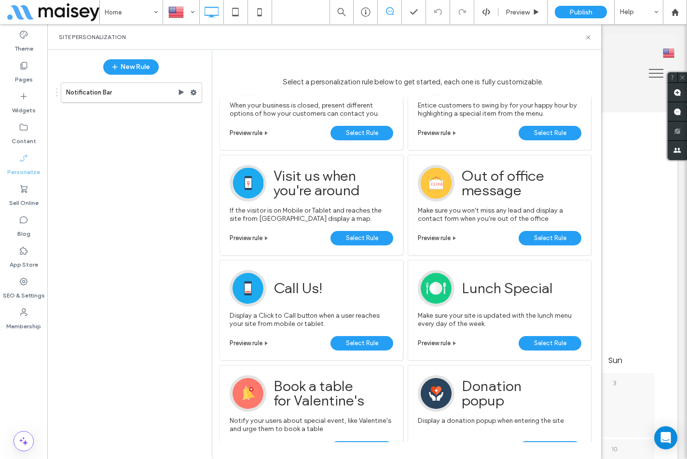
click at [254, 343] on span "Preview rule" at bounding box center [246, 342] width 33 height 7
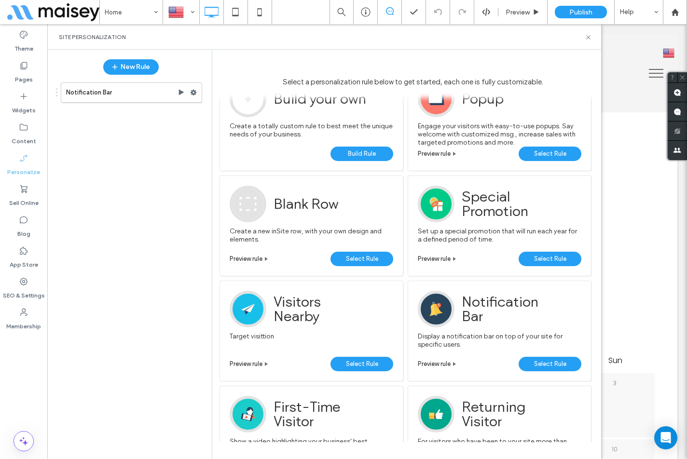
scroll to position [48, 0]
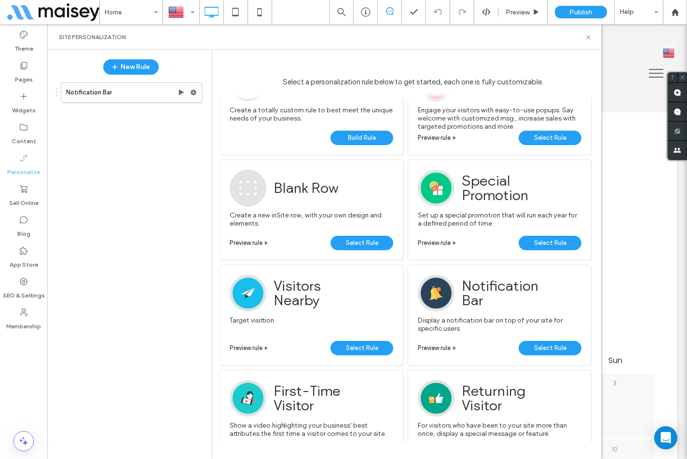
click at [544, 244] on span "Select Rule" at bounding box center [550, 243] width 32 height 14
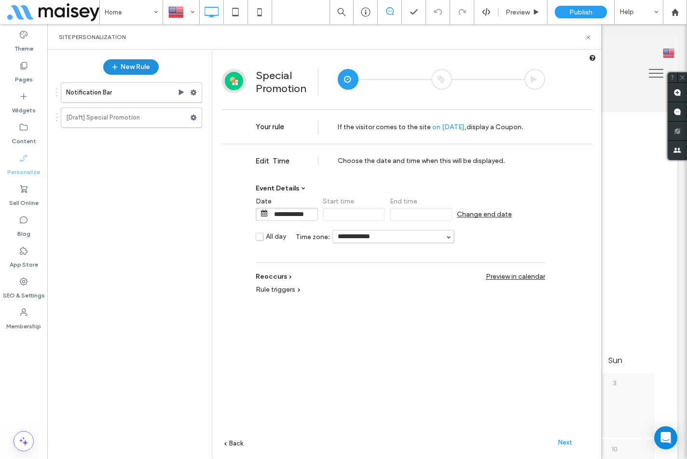
click at [130, 68] on button "New Rule" at bounding box center [130, 66] width 55 height 15
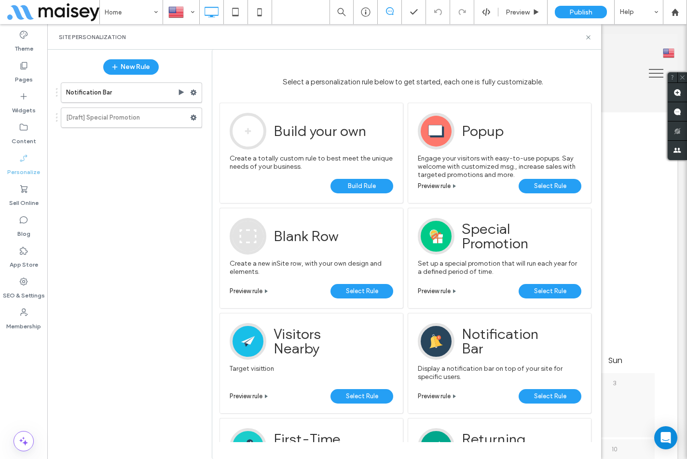
click at [439, 288] on span "Preview rule" at bounding box center [434, 290] width 33 height 7
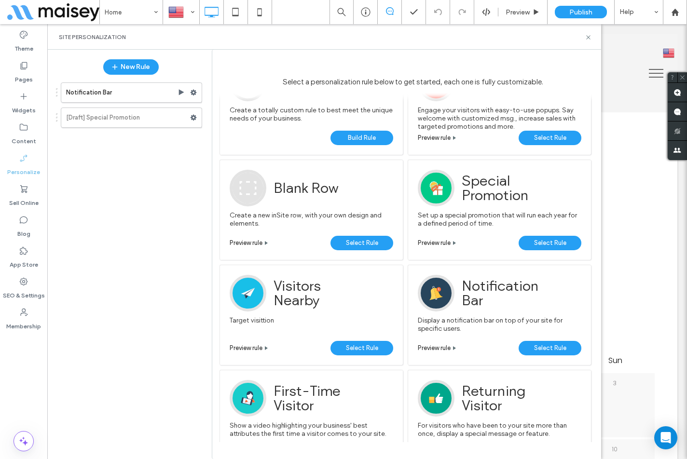
click at [258, 346] on span "Preview rule" at bounding box center [246, 347] width 33 height 7
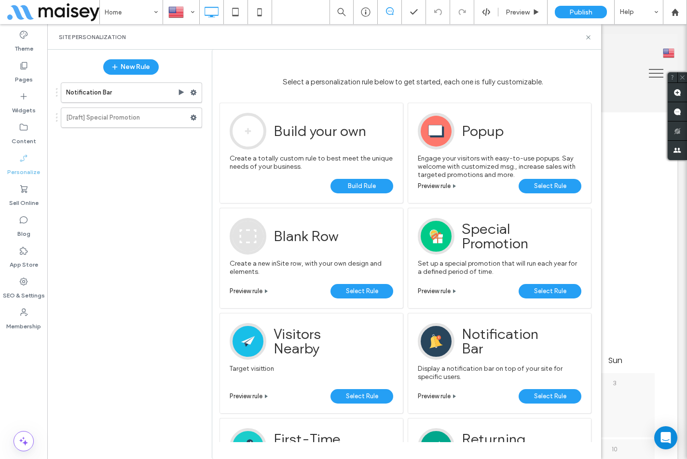
click at [442, 291] on span "Preview rule" at bounding box center [434, 290] width 33 height 7
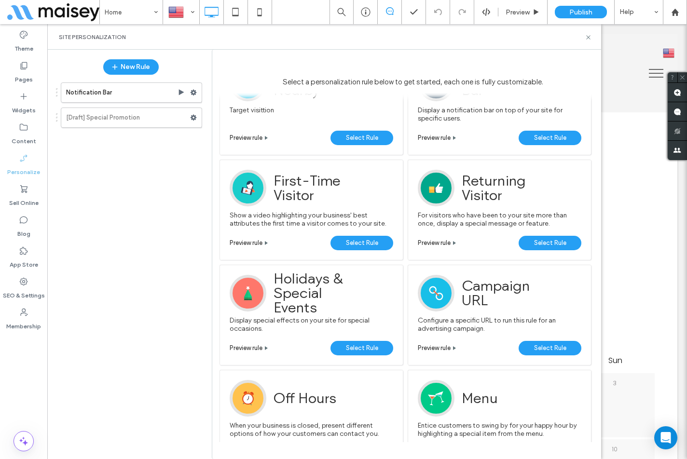
scroll to position [289, 0]
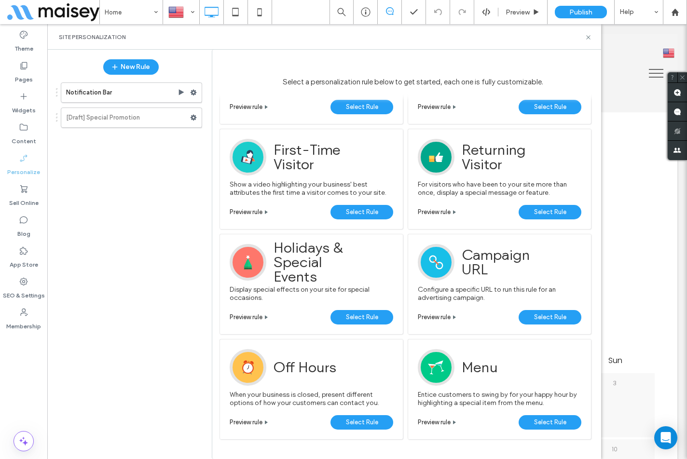
click at [440, 319] on span "Preview rule" at bounding box center [434, 316] width 33 height 7
click at [255, 315] on span "Preview rule" at bounding box center [246, 316] width 33 height 7
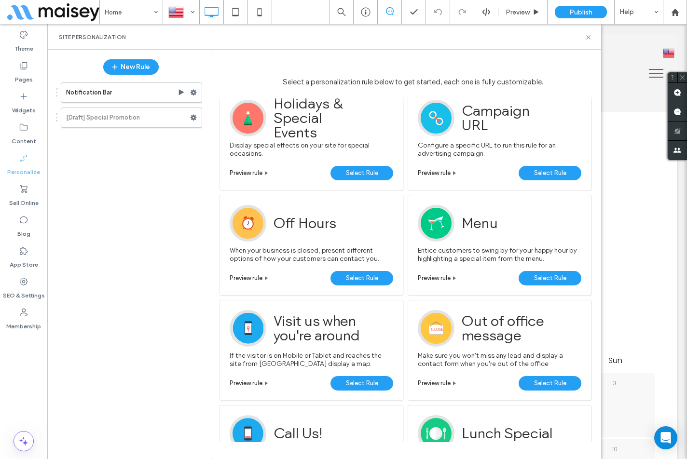
scroll to position [482, 0]
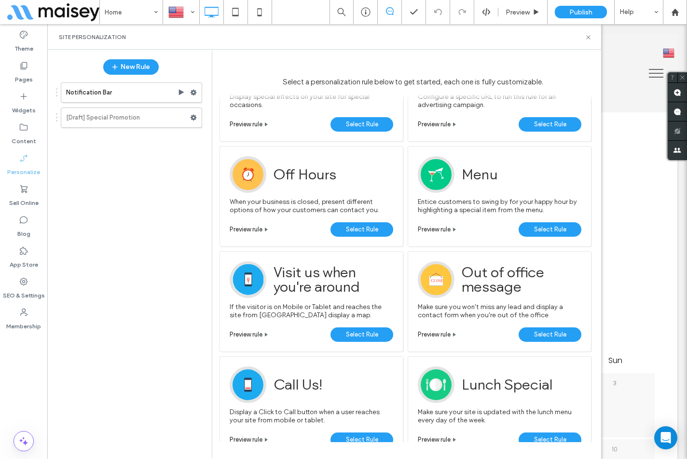
click at [254, 230] on span "Preview rule" at bounding box center [246, 229] width 33 height 7
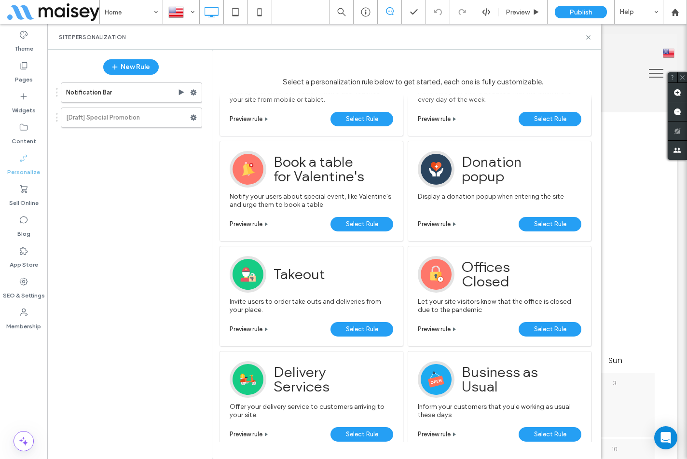
scroll to position [817, 0]
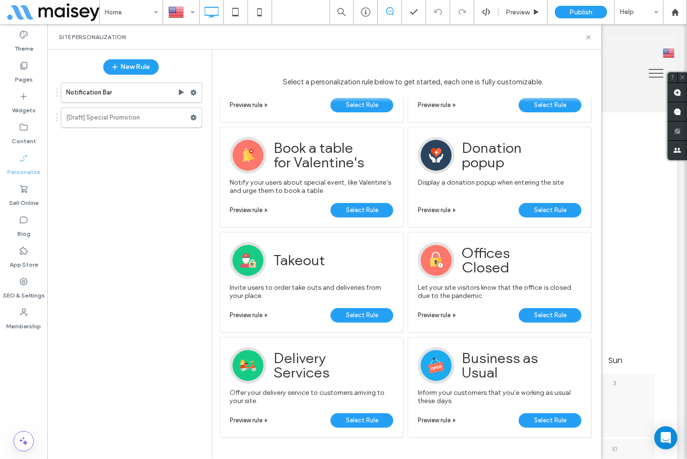
click at [434, 418] on span "Preview rule" at bounding box center [434, 420] width 33 height 7
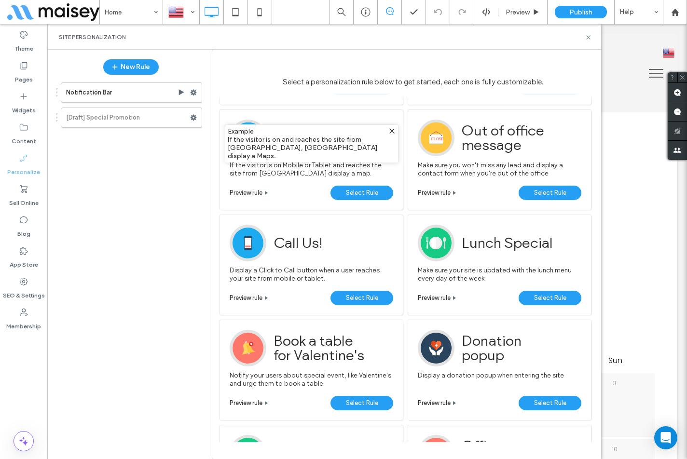
scroll to position [576, 0]
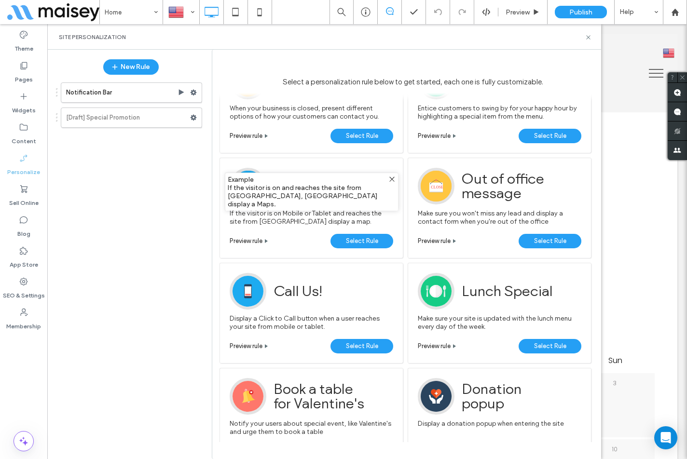
click at [436, 243] on span "Preview rule" at bounding box center [434, 240] width 33 height 7
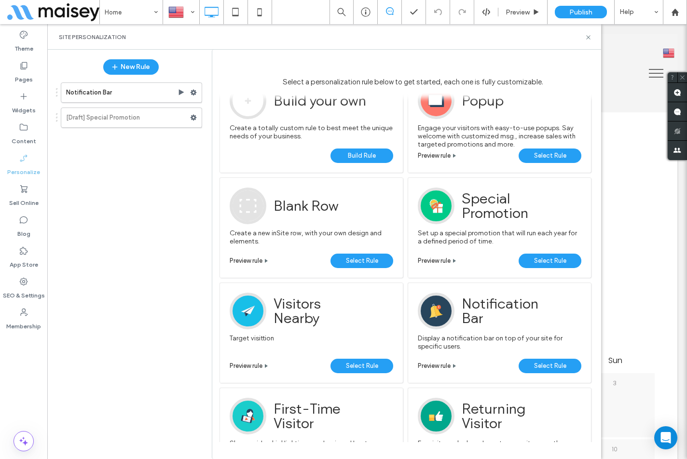
scroll to position [0, 0]
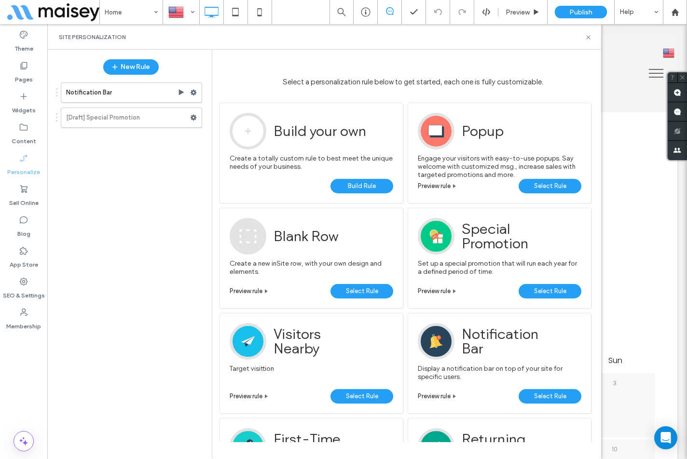
click at [26, 362] on div "Theme Pages Widgets Content Personalize Sell Online Blog App Store SEO & Settin…" at bounding box center [23, 241] width 47 height 435
click at [442, 393] on span "Preview rule" at bounding box center [434, 395] width 33 height 7
click at [27, 372] on div "Theme Pages Widgets Content Personalize Sell Online Blog App Store SEO & Settin…" at bounding box center [23, 241] width 47 height 435
click at [587, 37] on use at bounding box center [588, 37] width 4 height 4
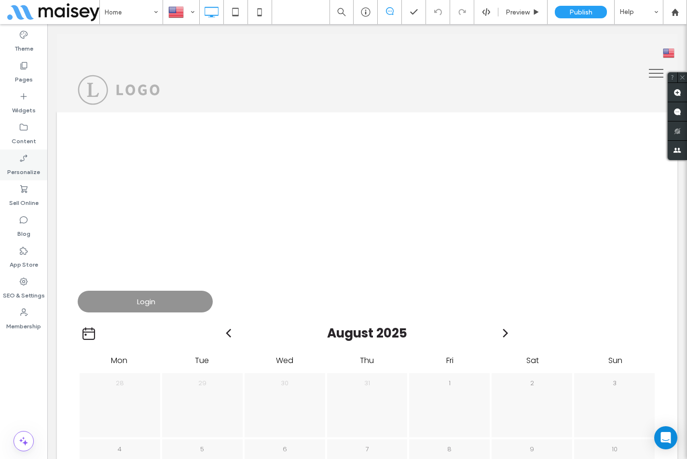
click at [28, 163] on label "Personalize" at bounding box center [23, 170] width 33 height 14
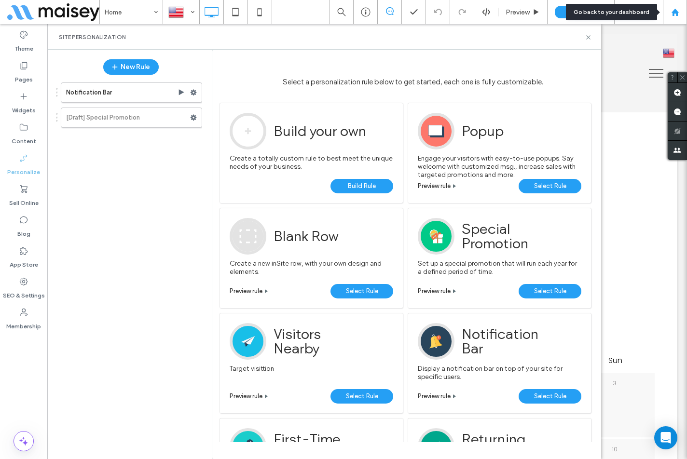
click at [672, 13] on use at bounding box center [674, 11] width 7 height 7
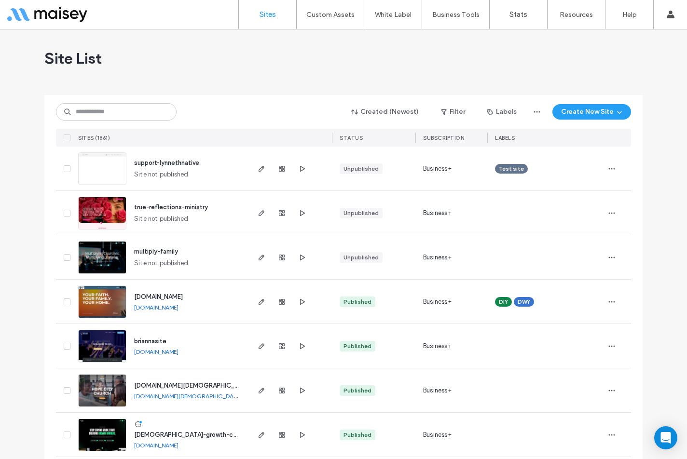
click at [159, 253] on span "multiply-family" at bounding box center [156, 251] width 44 height 7
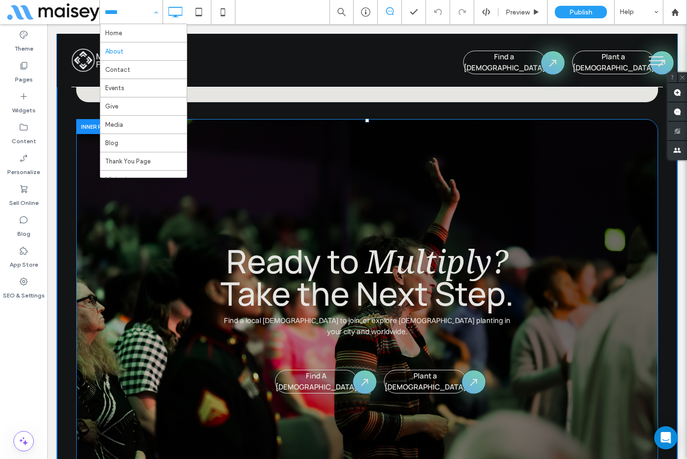
scroll to position [4339, 0]
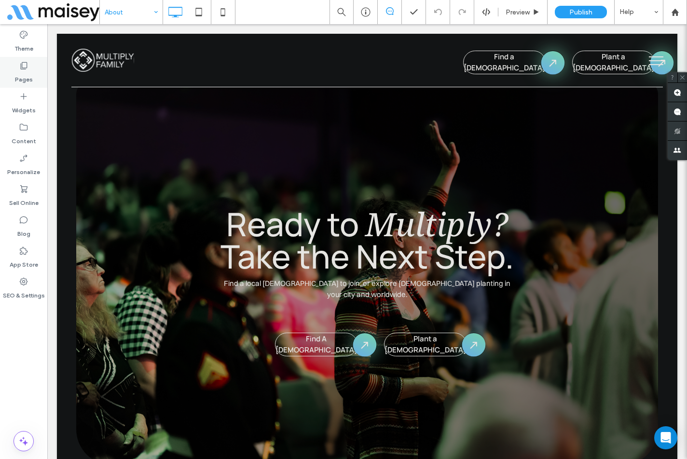
click at [25, 75] on label "Pages" at bounding box center [24, 77] width 18 height 14
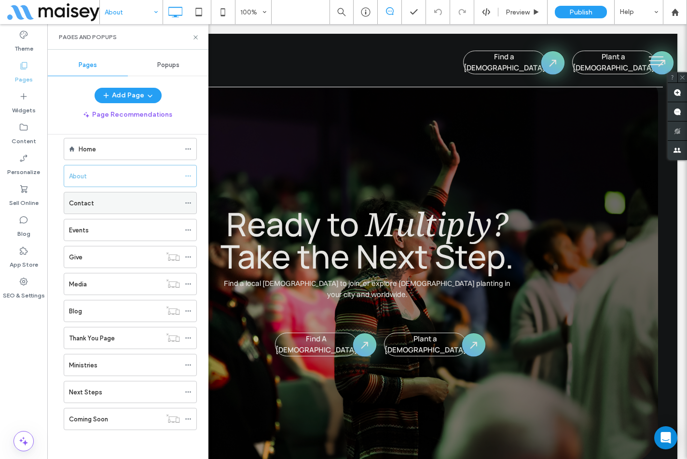
scroll to position [0, 0]
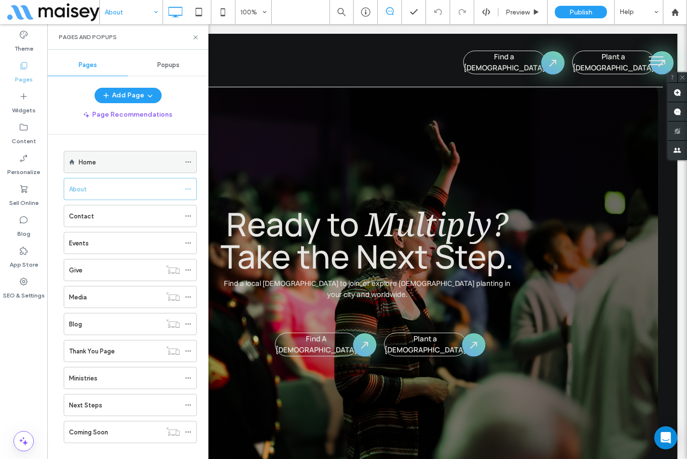
click at [185, 162] on icon at bounding box center [188, 162] width 7 height 7
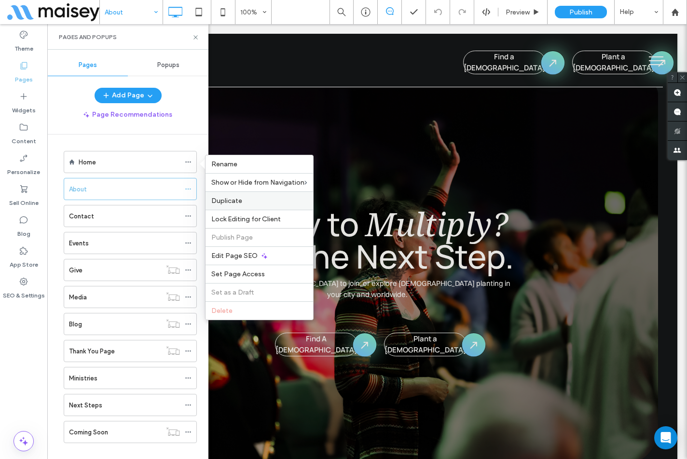
click at [224, 198] on span "Duplicate" at bounding box center [226, 201] width 31 height 8
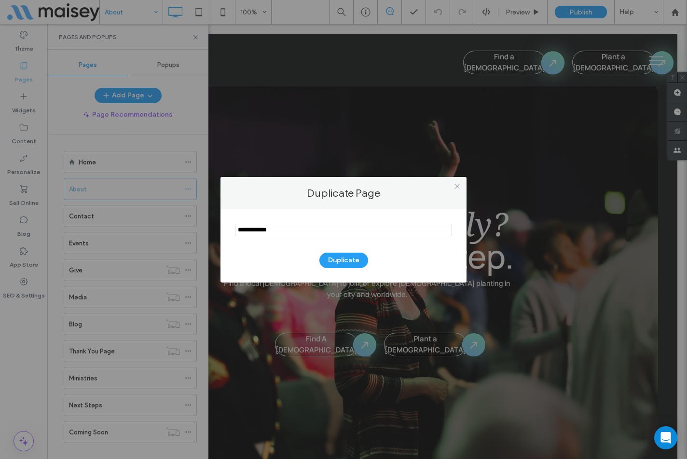
click at [290, 228] on input "notEmpty" at bounding box center [343, 230] width 217 height 13
type input "**********"
click at [348, 261] on button "Duplicate" at bounding box center [343, 260] width 49 height 15
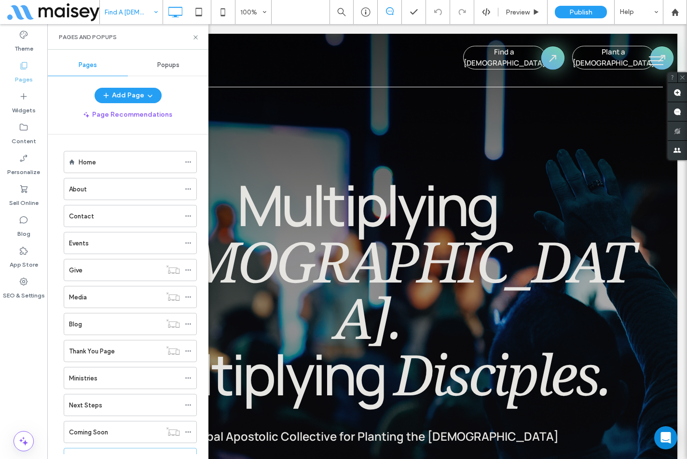
click at [22, 362] on div "Theme Pages Widgets Content Personalize Sell Online Blog App Store SEO & Settin…" at bounding box center [23, 241] width 47 height 435
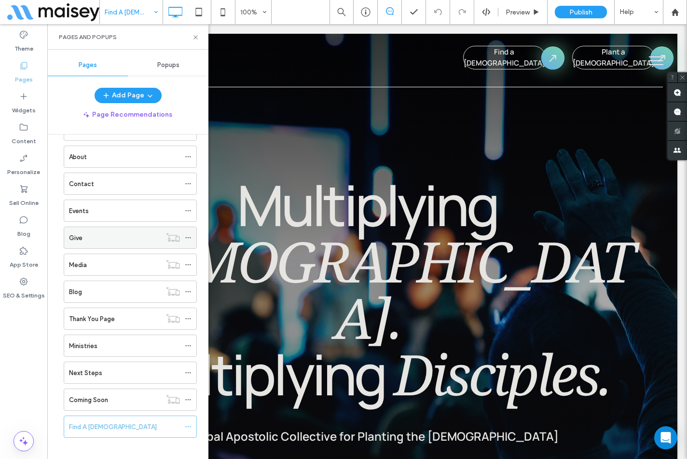
scroll to position [40, 0]
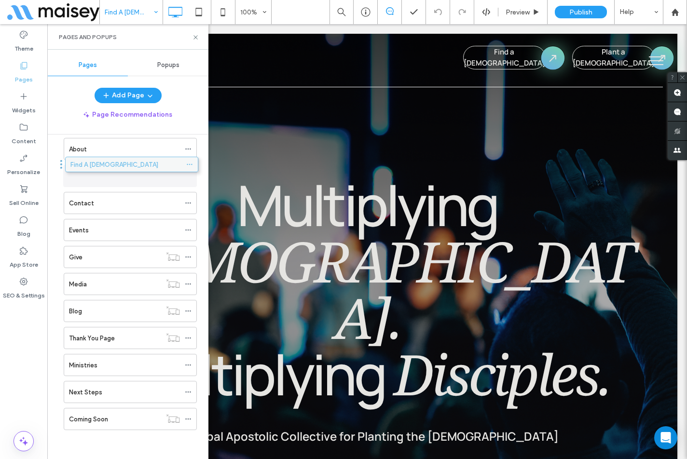
drag, startPoint x: 135, startPoint y: 420, endPoint x: 136, endPoint y: 173, distance: 247.4
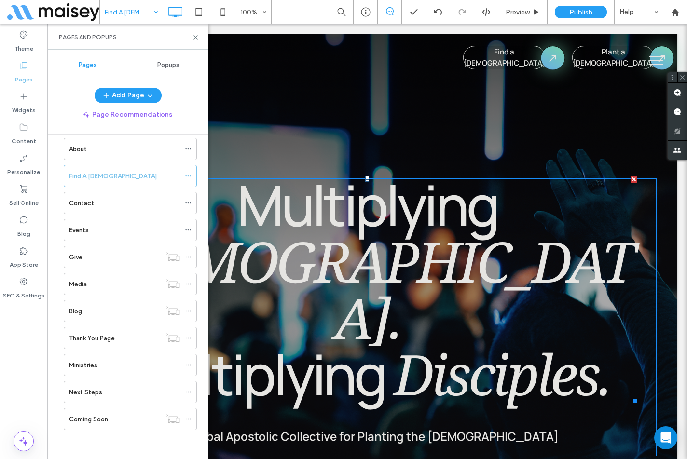
click at [340, 205] on span "Multiplying" at bounding box center [367, 204] width 260 height 77
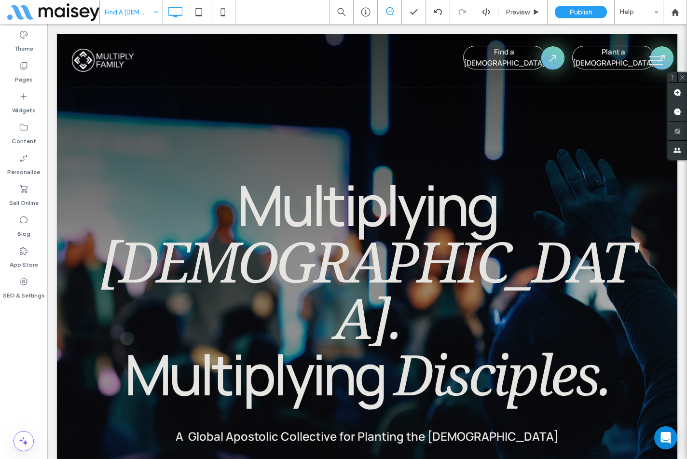
click at [287, 208] on span "Multiplying" at bounding box center [367, 204] width 260 height 77
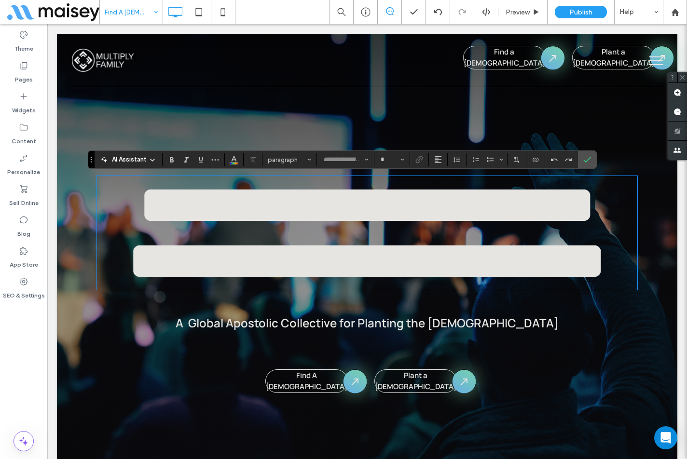
type input "***"
click at [218, 208] on span "**********" at bounding box center [269, 204] width 261 height 55
type input "**********"
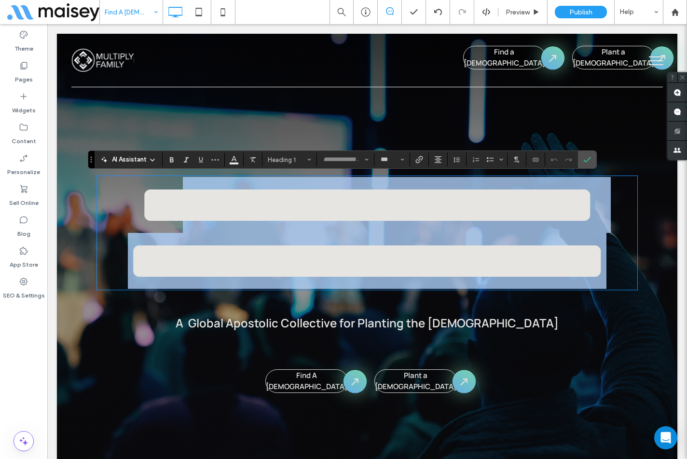
drag, startPoint x: 174, startPoint y: 205, endPoint x: 603, endPoint y: 250, distance: 431.5
click at [603, 250] on h1 "**********" at bounding box center [367, 233] width 540 height 112
type input "**********"
type input "**"
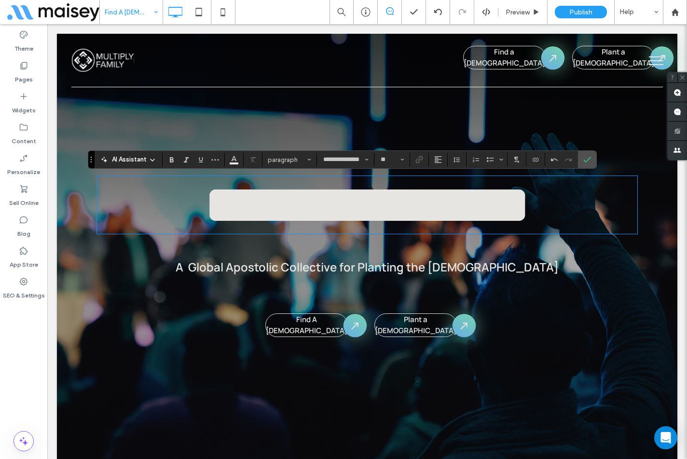
type input "**********"
type input "***"
click at [244, 211] on span "**********" at bounding box center [367, 204] width 326 height 55
click at [391, 212] on span "**********" at bounding box center [367, 204] width 283 height 55
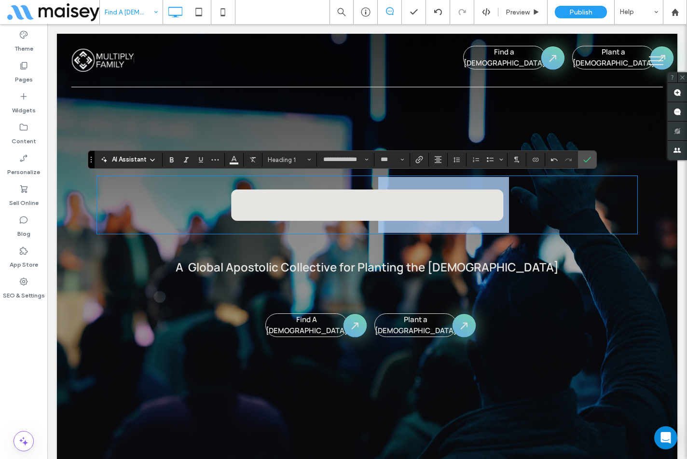
drag, startPoint x: 351, startPoint y: 208, endPoint x: 518, endPoint y: 211, distance: 166.9
click at [509, 211] on span "**********" at bounding box center [367, 204] width 283 height 55
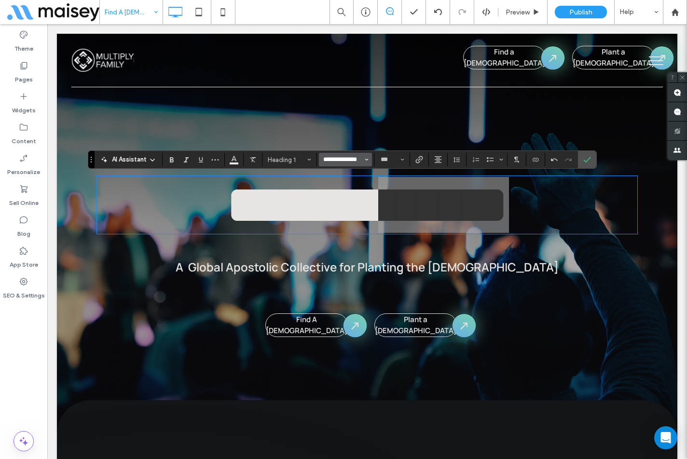
click at [337, 161] on input "**********" at bounding box center [342, 160] width 41 height 8
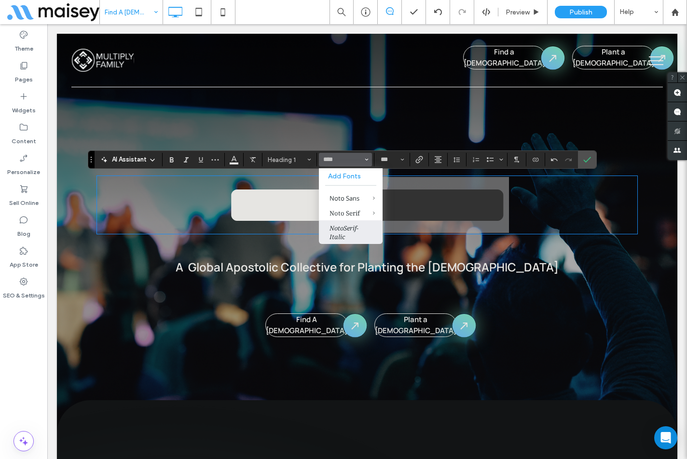
click at [344, 231] on label "NotoSerif-Italic" at bounding box center [351, 232] width 64 height 24
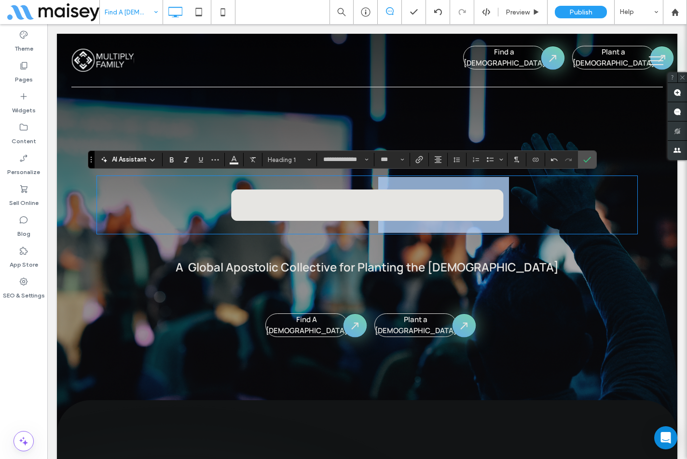
type input "**********"
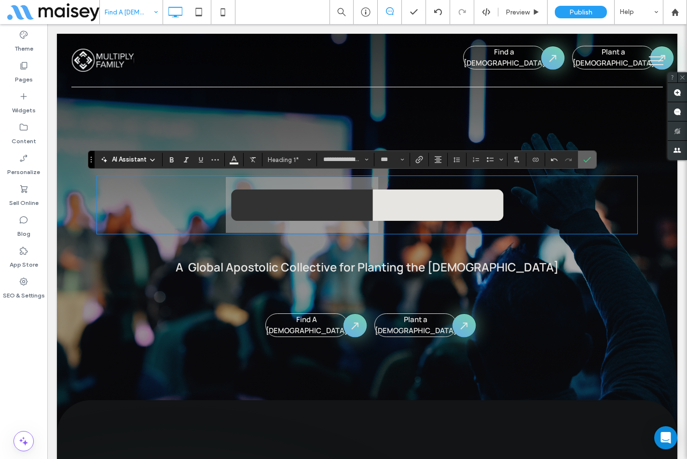
click at [583, 161] on icon "Confirm" at bounding box center [587, 160] width 8 height 8
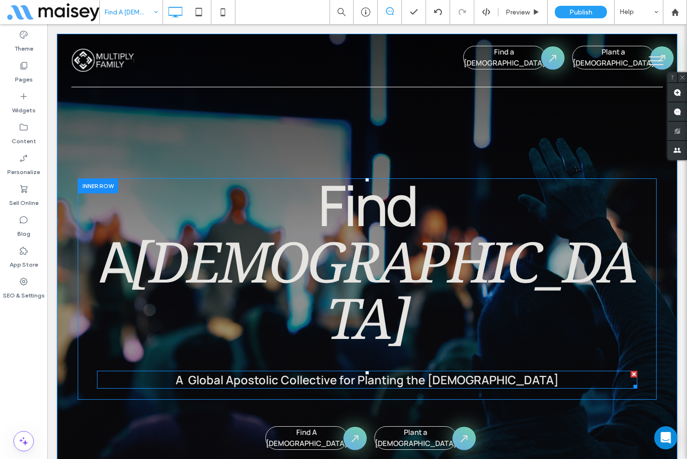
click at [334, 372] on span "A Global Apostolic Collective for Planting the [DEMOGRAPHIC_DATA]" at bounding box center [367, 380] width 383 height 16
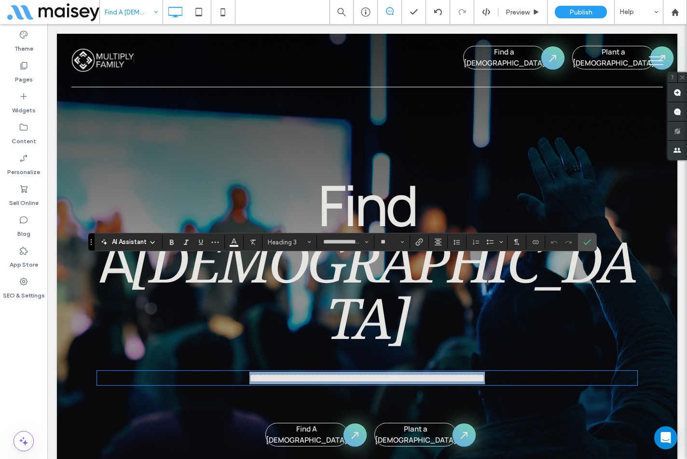
click at [263, 372] on span "**********" at bounding box center [366, 378] width 235 height 12
drag, startPoint x: 228, startPoint y: 269, endPoint x: 509, endPoint y: 269, distance: 281.6
click at [509, 372] on h3 "**********" at bounding box center [367, 378] width 540 height 13
type input "**********"
type input "**"
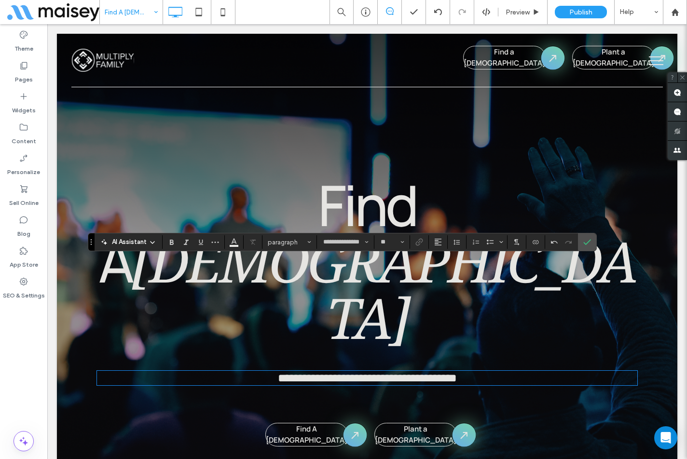
type input "**********"
type input "**"
click at [278, 372] on span "**********" at bounding box center [367, 378] width 179 height 12
click at [593, 244] on label "Confirm" at bounding box center [587, 241] width 14 height 17
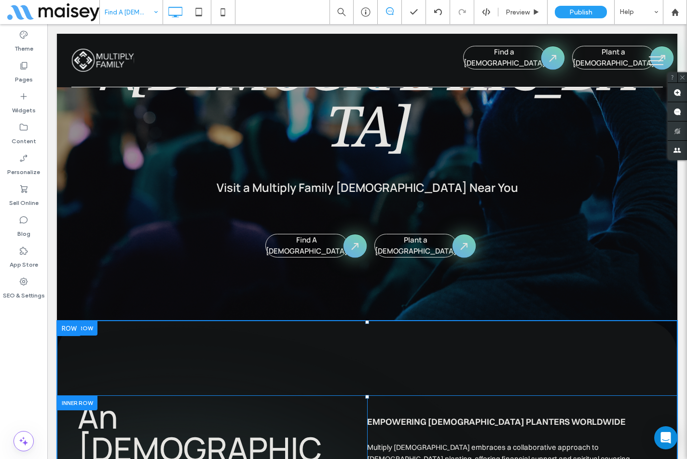
scroll to position [193, 0]
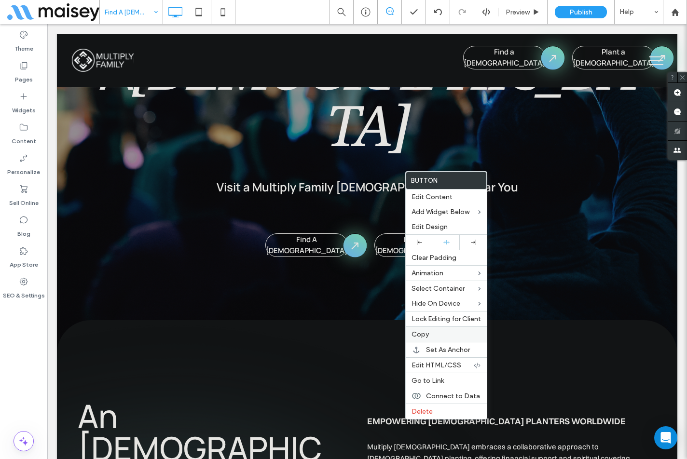
click at [425, 335] on span "Copy" at bounding box center [419, 334] width 17 height 8
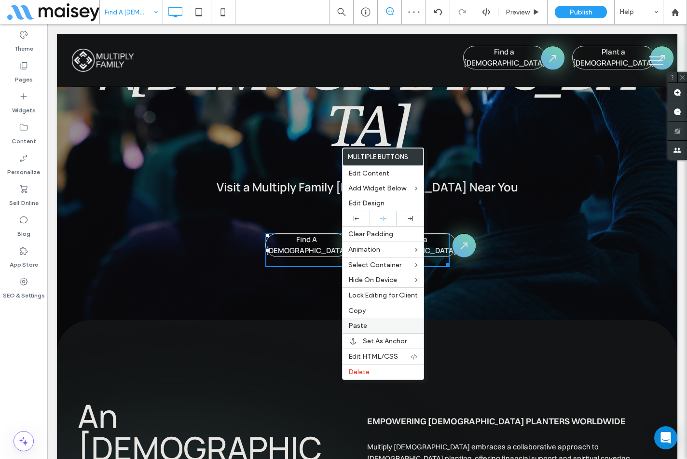
click at [363, 324] on span "Paste" at bounding box center [357, 326] width 19 height 8
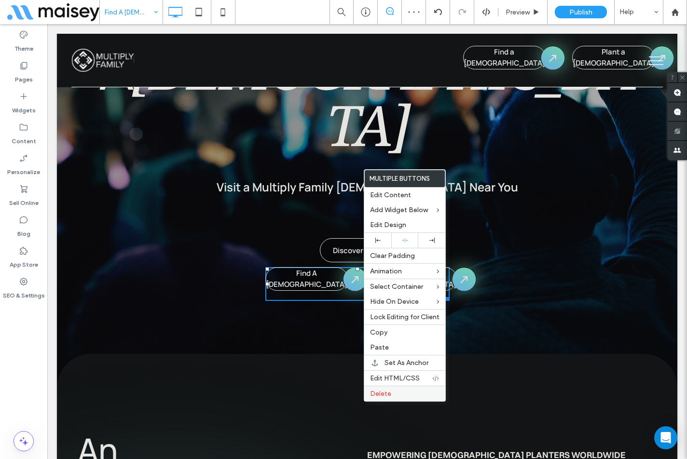
click at [384, 389] on div "Delete" at bounding box center [404, 393] width 81 height 15
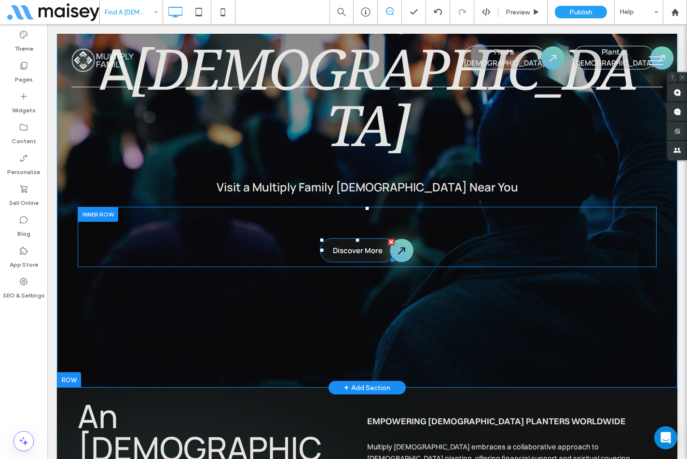
click at [359, 245] on span "Discover More" at bounding box center [358, 250] width 50 height 10
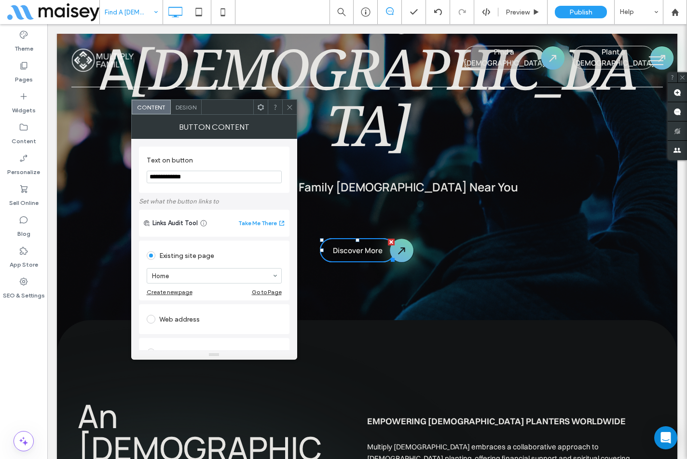
click at [213, 175] on input "**********" at bounding box center [214, 177] width 135 height 13
type input "**********"
click at [293, 108] on icon at bounding box center [289, 107] width 7 height 7
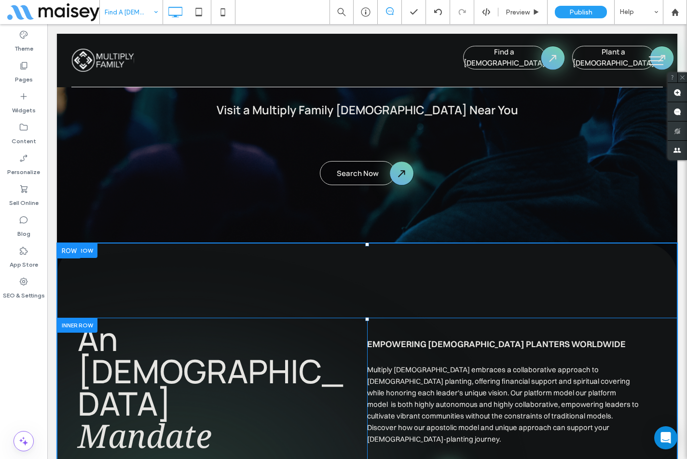
scroll to position [289, 0]
